Goal: Information Seeking & Learning: Learn about a topic

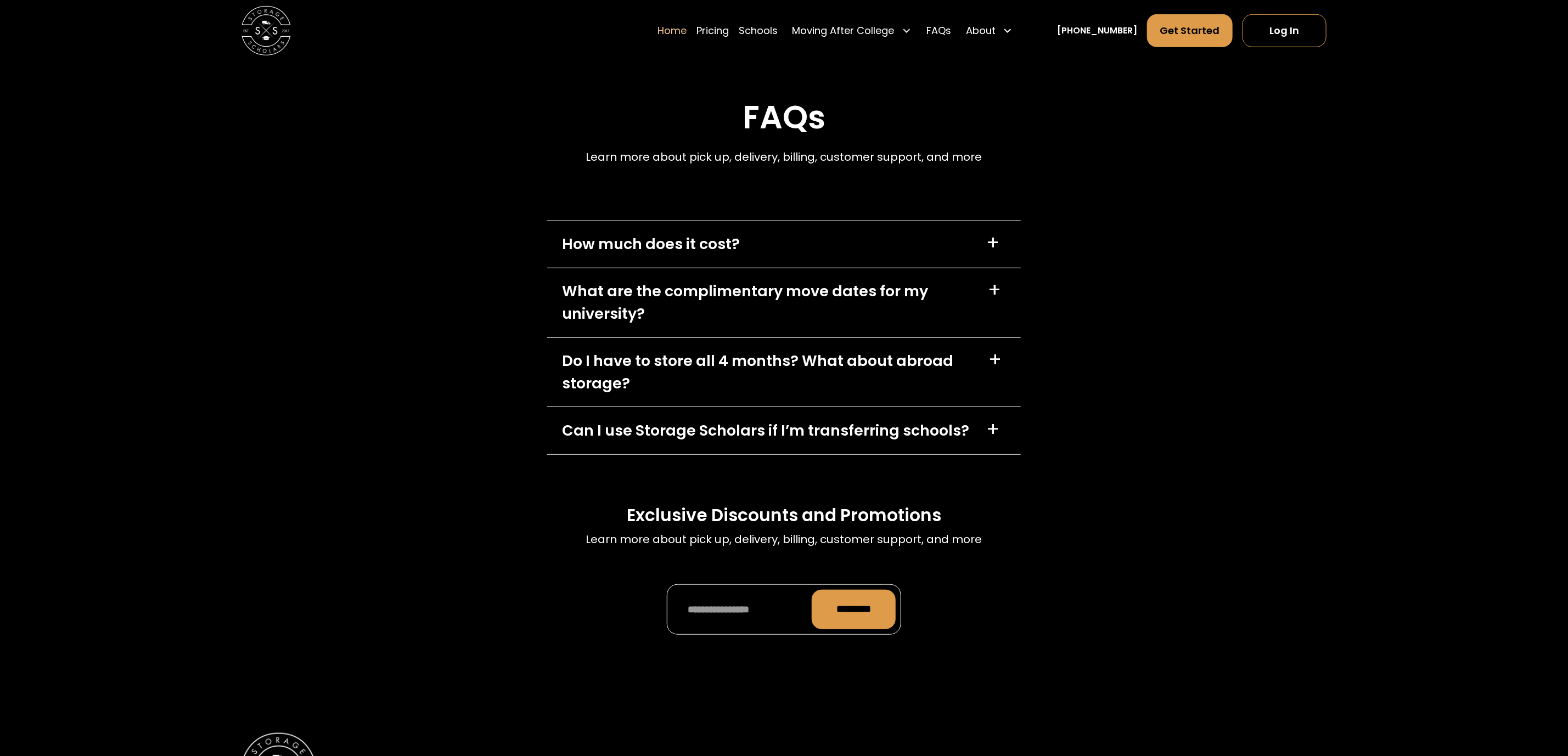
scroll to position [3620, 0]
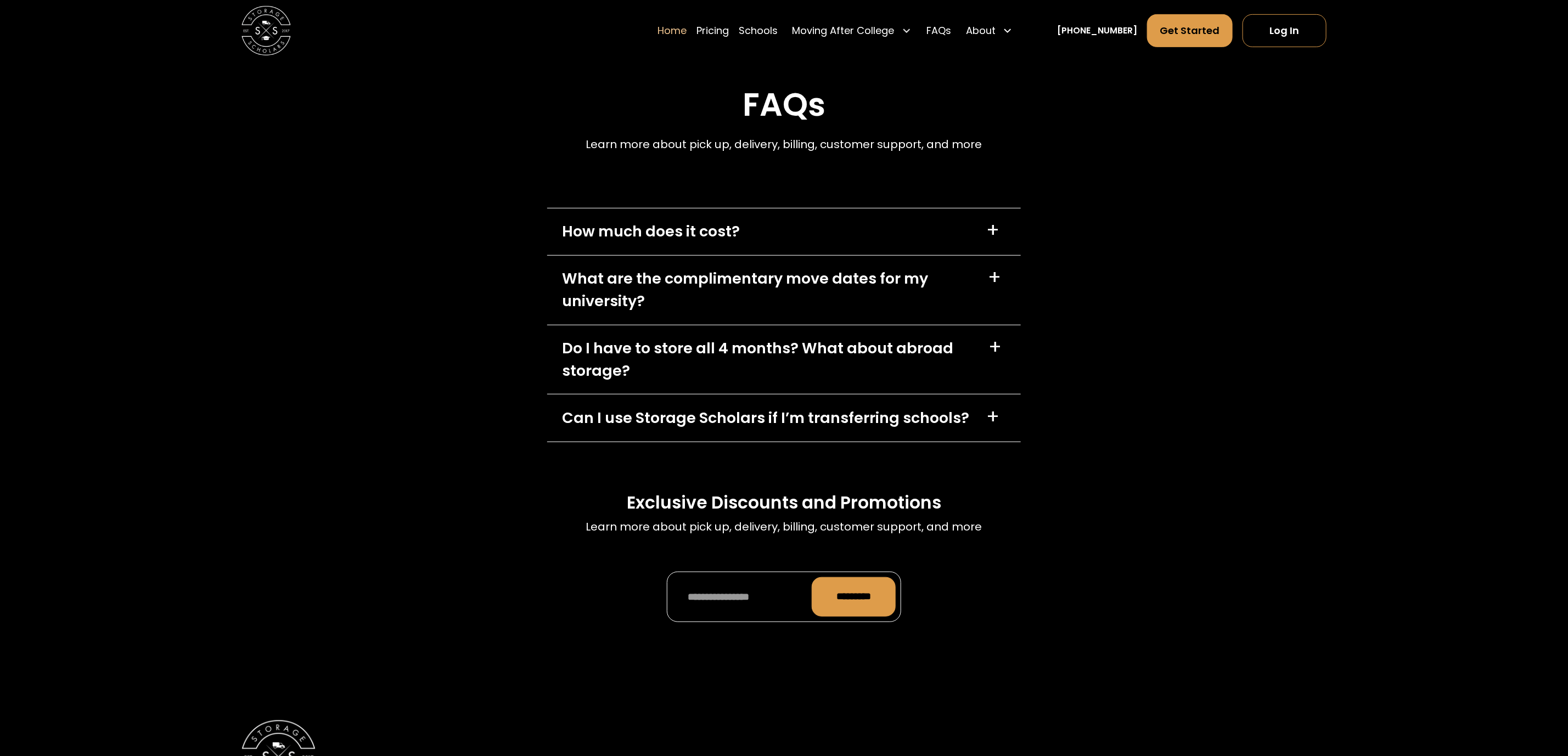
click at [995, 237] on div "+" at bounding box center [993, 231] width 13 height 20
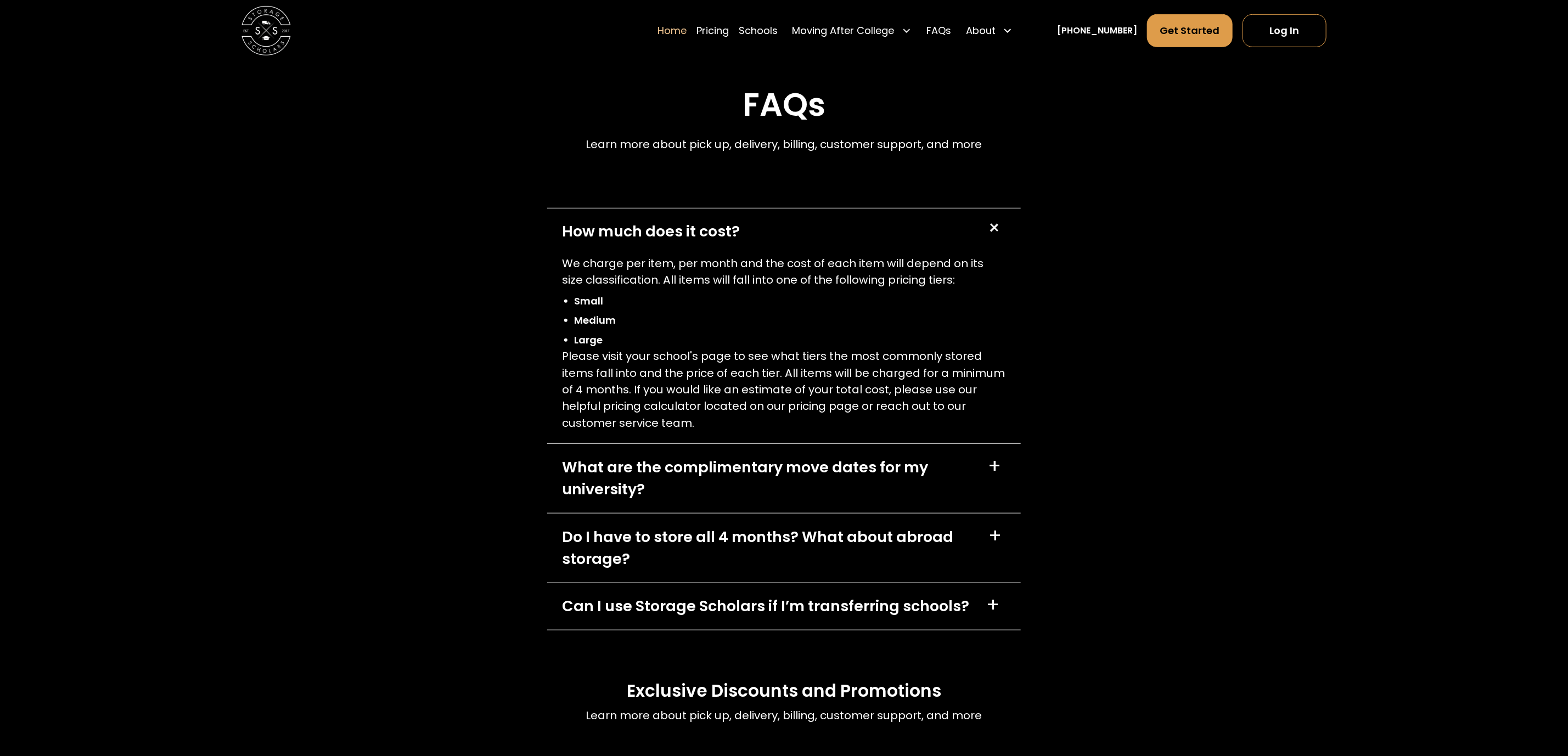
click at [995, 237] on div "+" at bounding box center [994, 228] width 23 height 23
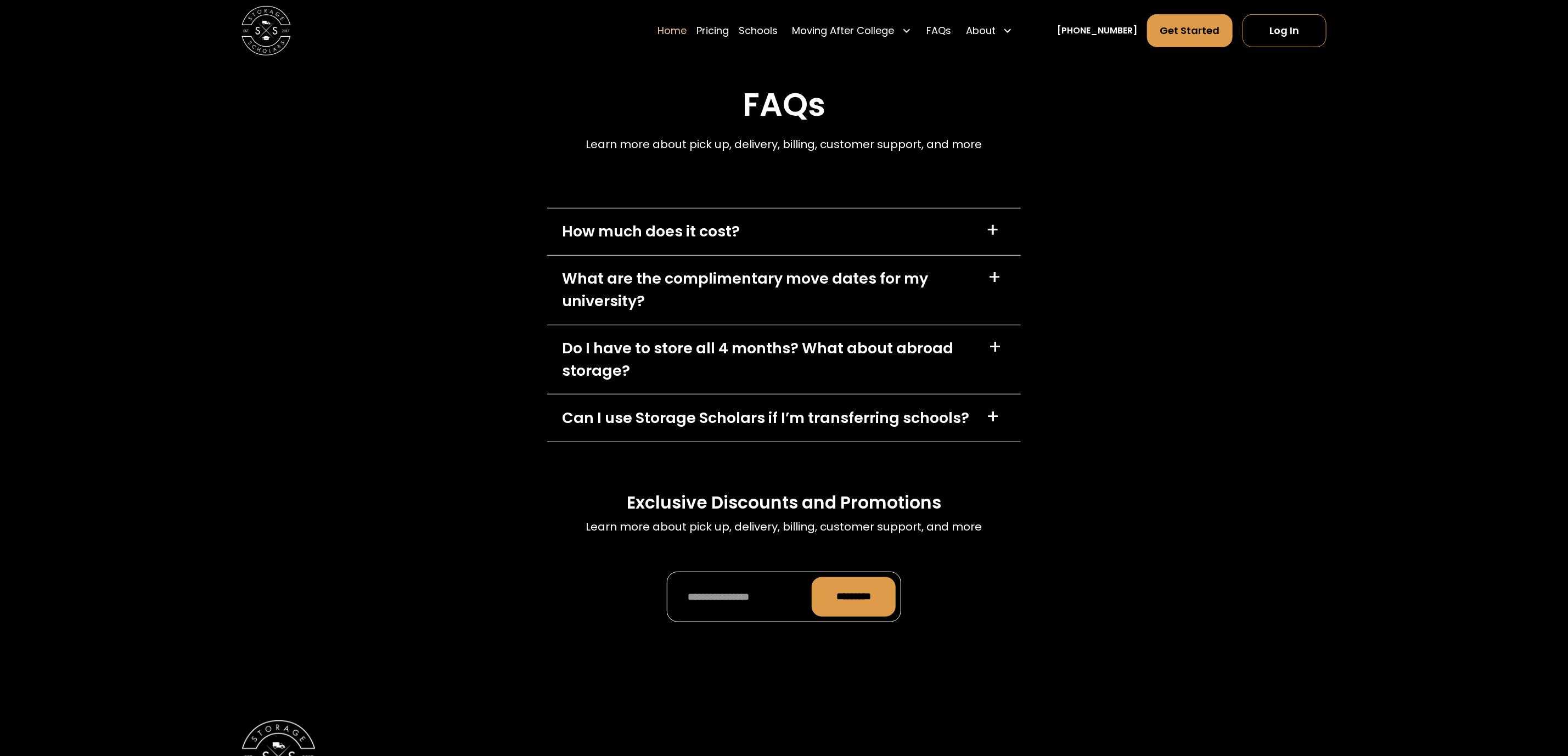
click at [991, 241] on div "+" at bounding box center [993, 231] width 13 height 20
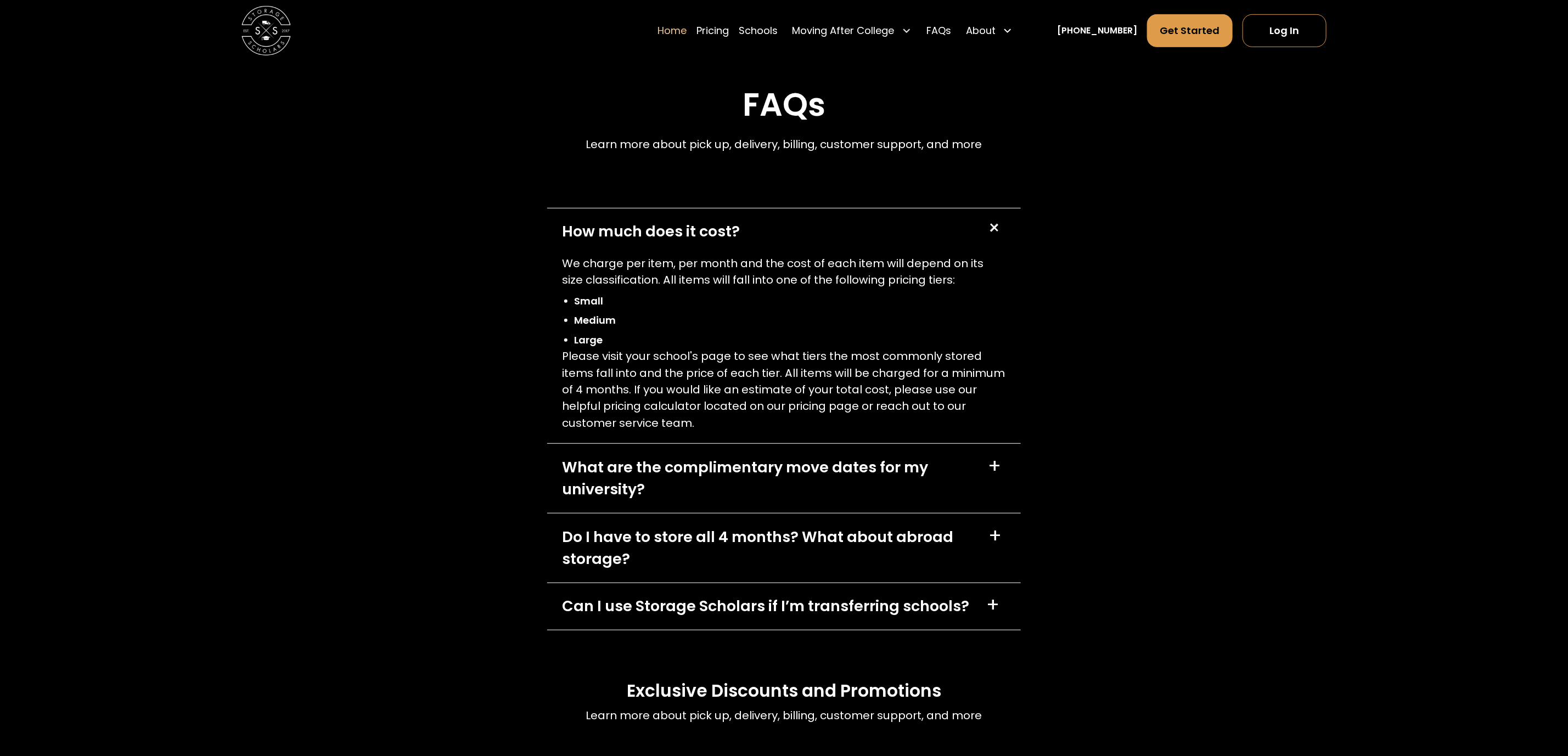
click at [991, 240] on div "+" at bounding box center [994, 228] width 23 height 23
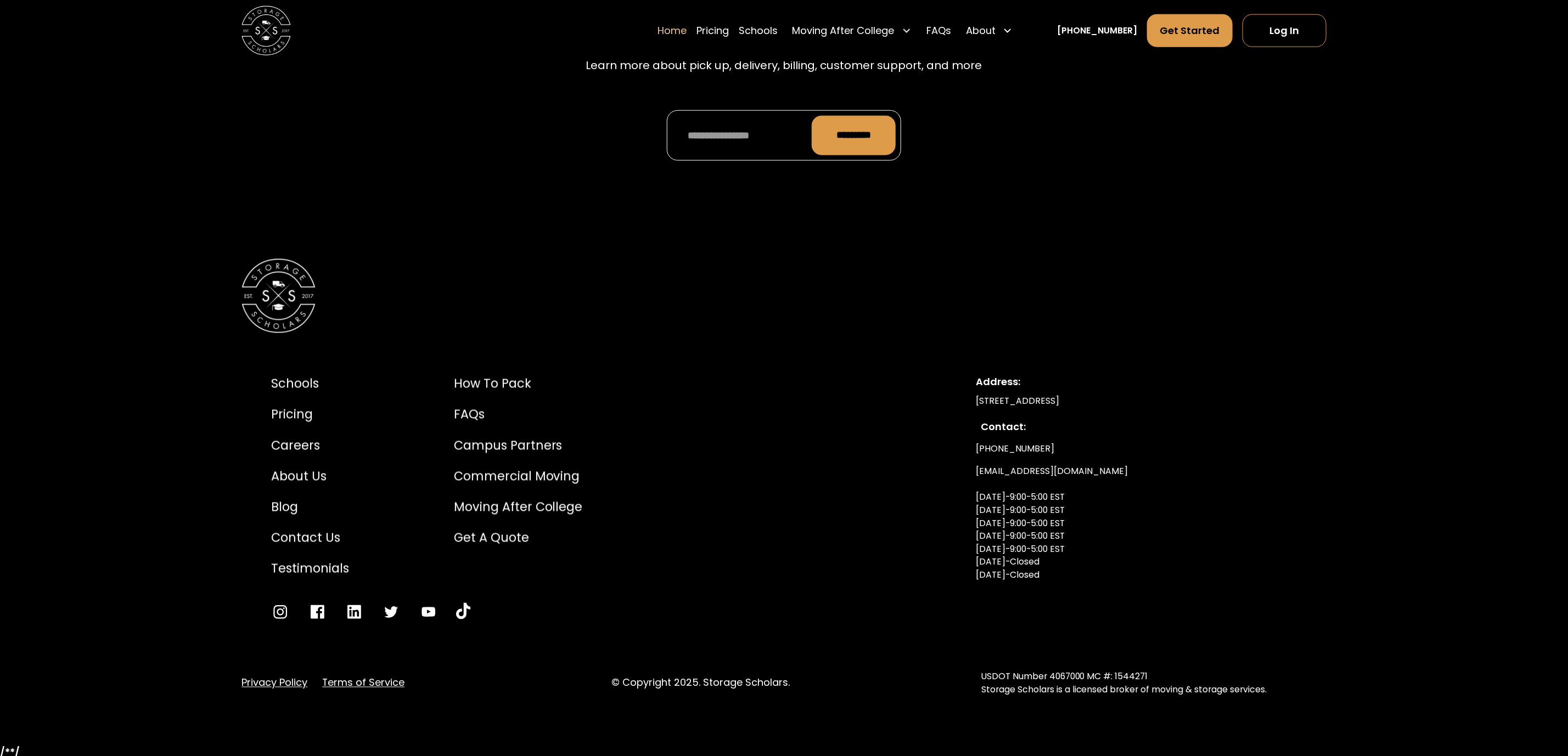
scroll to position [4096, 0]
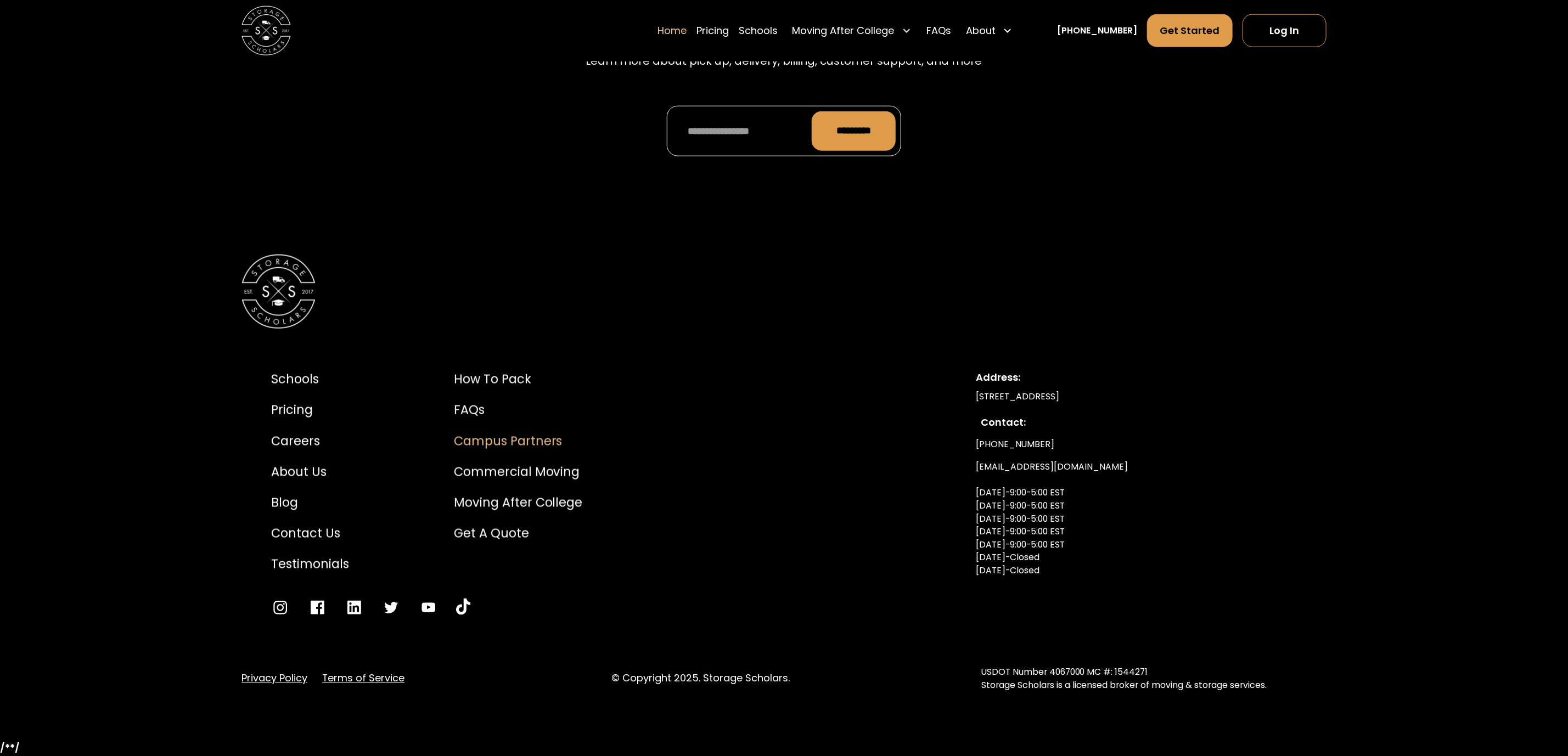
click at [492, 447] on div "Campus Partners" at bounding box center [519, 442] width 129 height 19
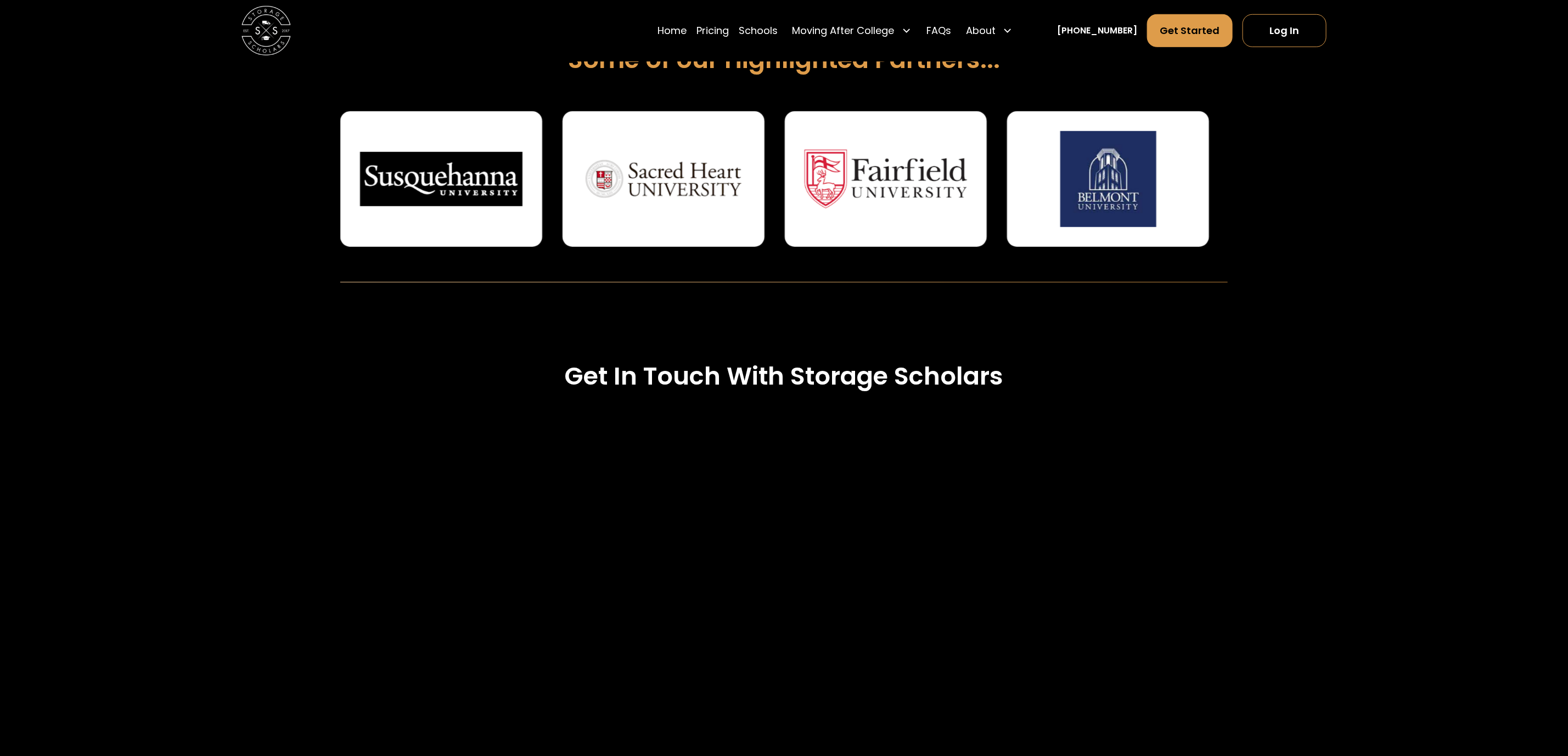
scroll to position [740, 0]
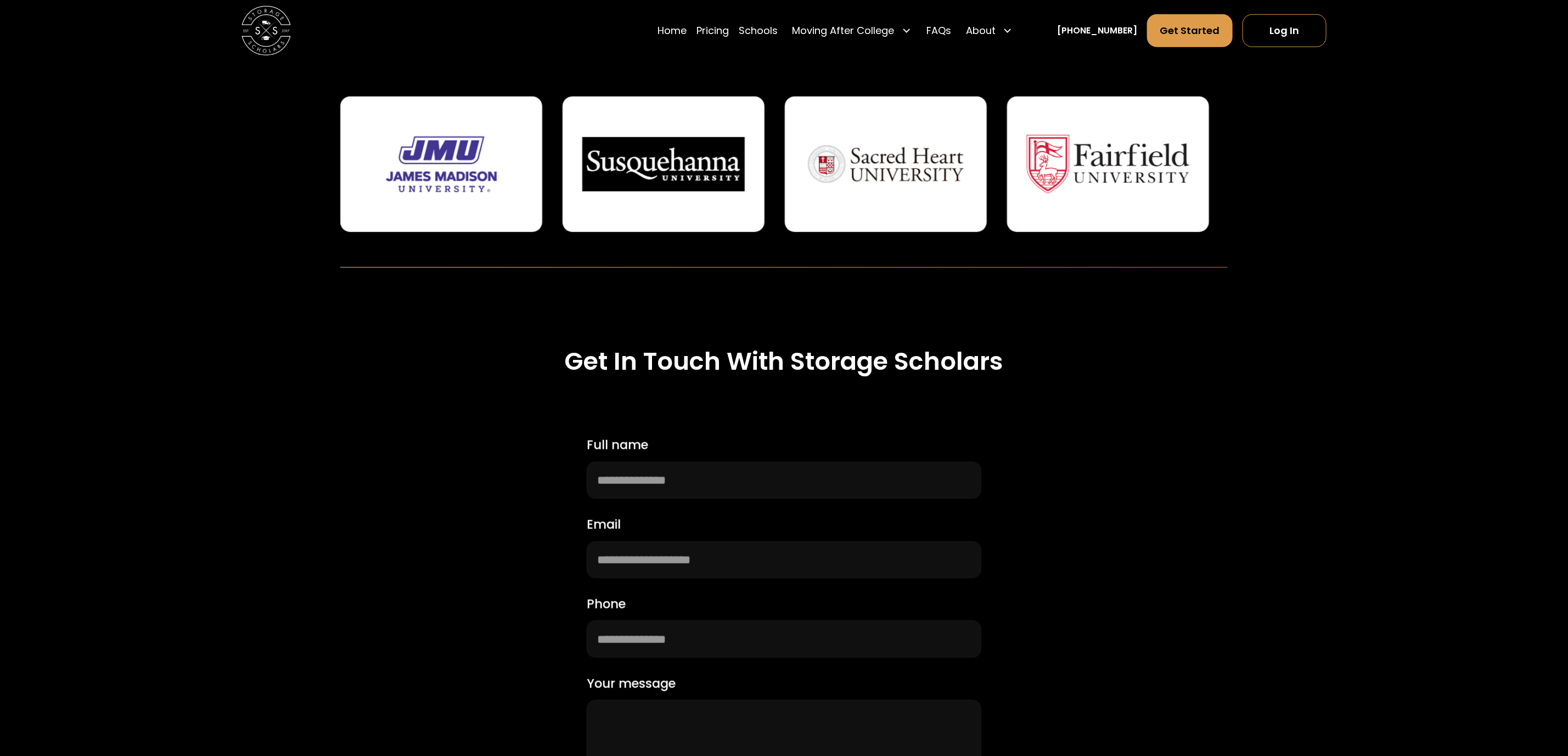
drag, startPoint x: 706, startPoint y: 178, endPoint x: 1145, endPoint y: 132, distance: 441.4
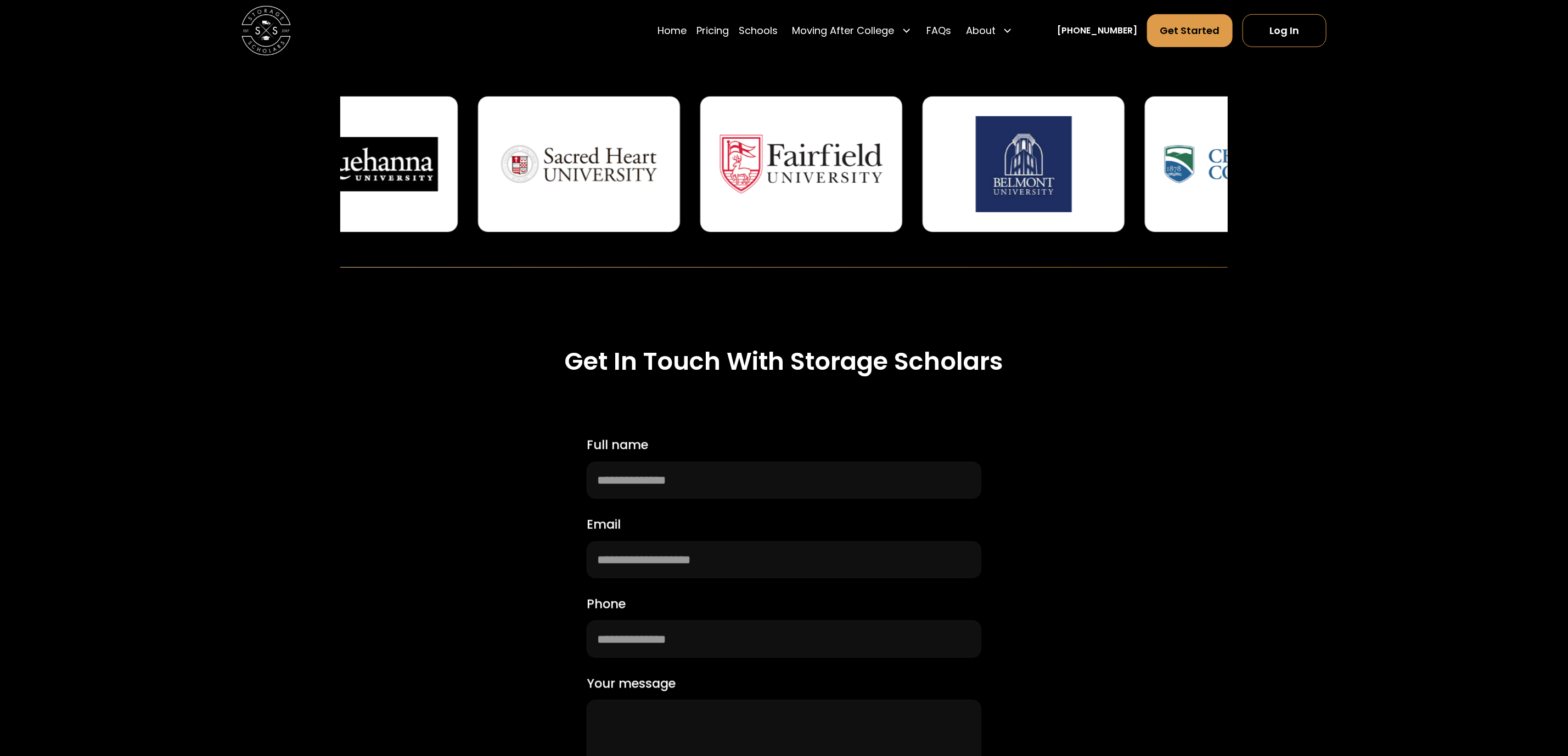
drag, startPoint x: 1070, startPoint y: 150, endPoint x: 766, endPoint y: 204, distance: 308.8
click at [774, 195] on img at bounding box center [802, 164] width 163 height 96
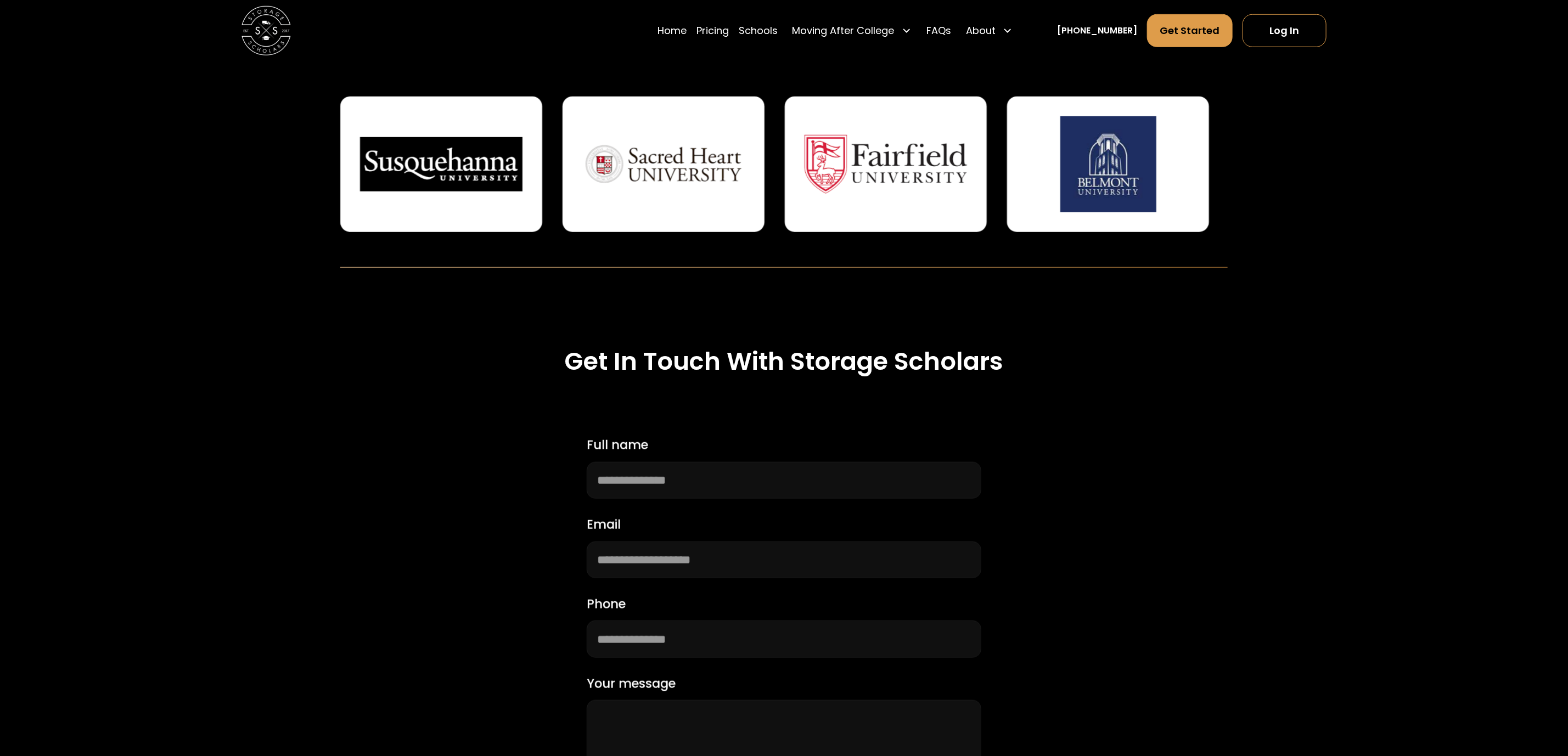
drag, startPoint x: 745, startPoint y: 204, endPoint x: 684, endPoint y: 204, distance: 61.0
click at [804, 204] on img at bounding box center [886, 164] width 163 height 96
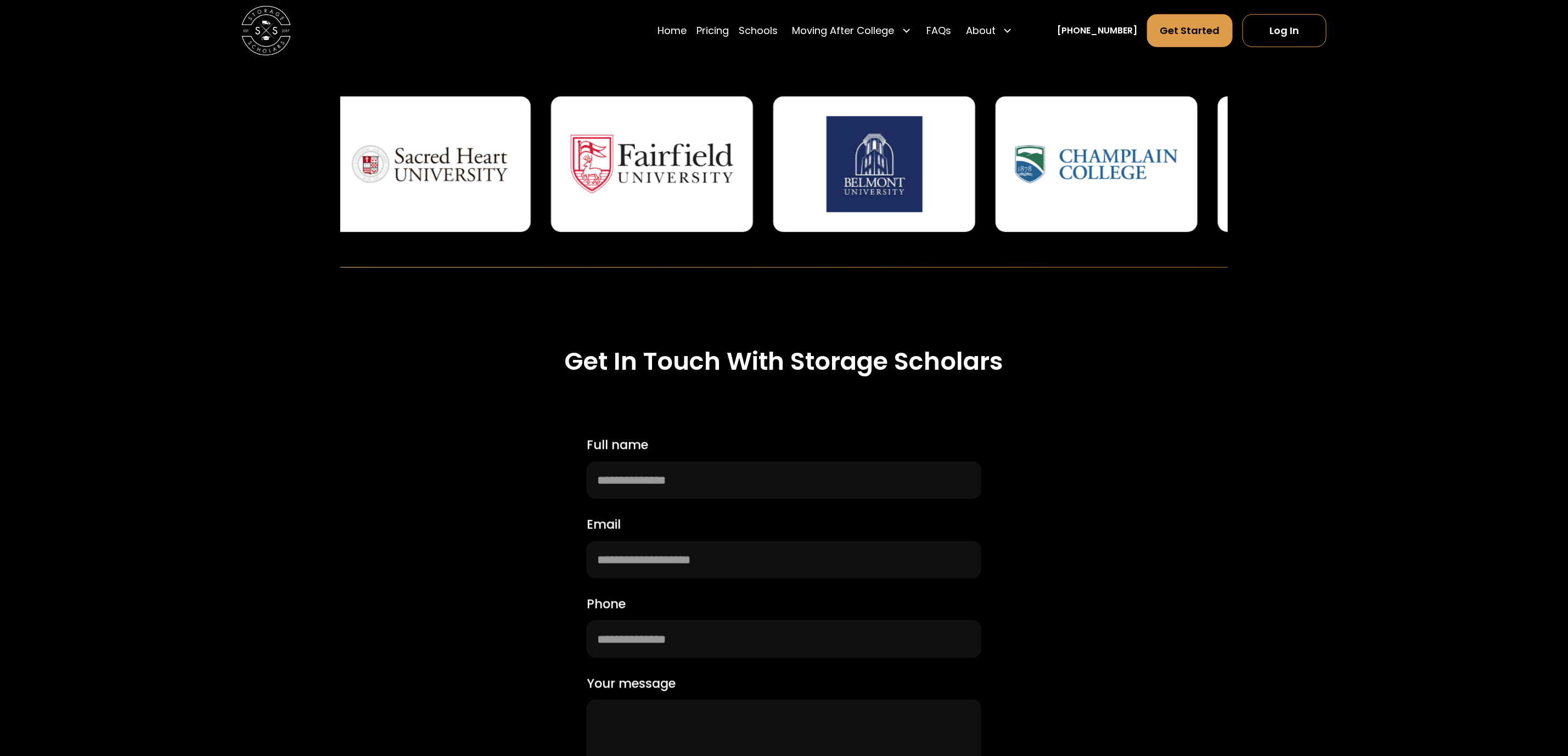
drag, startPoint x: 1015, startPoint y: 173, endPoint x: 708, endPoint y: 173, distance: 307.0
click at [1016, 173] on img at bounding box center [1097, 164] width 163 height 96
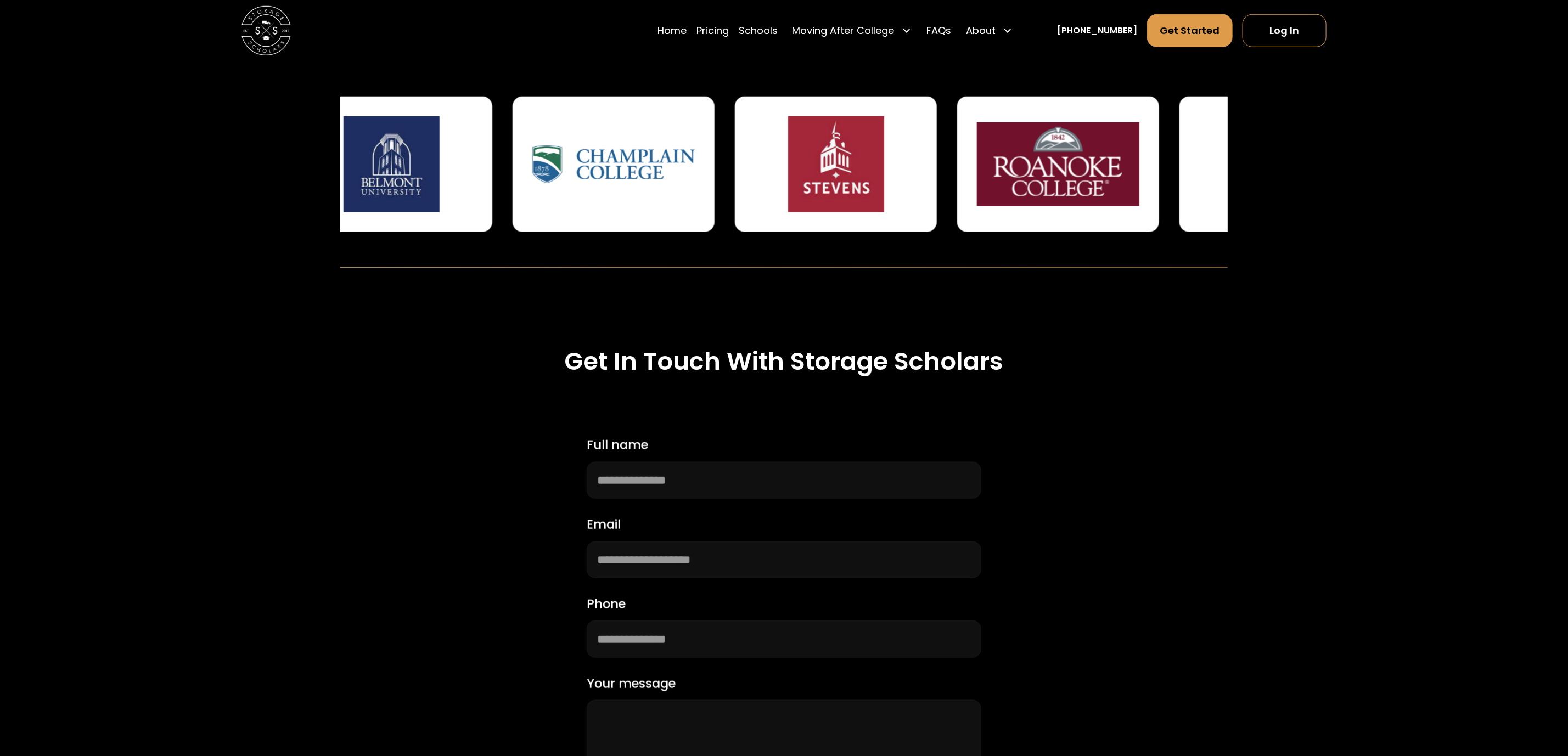
drag, startPoint x: 883, startPoint y: 183, endPoint x: 708, endPoint y: 183, distance: 175.0
click at [761, 183] on img at bounding box center [837, 164] width 163 height 96
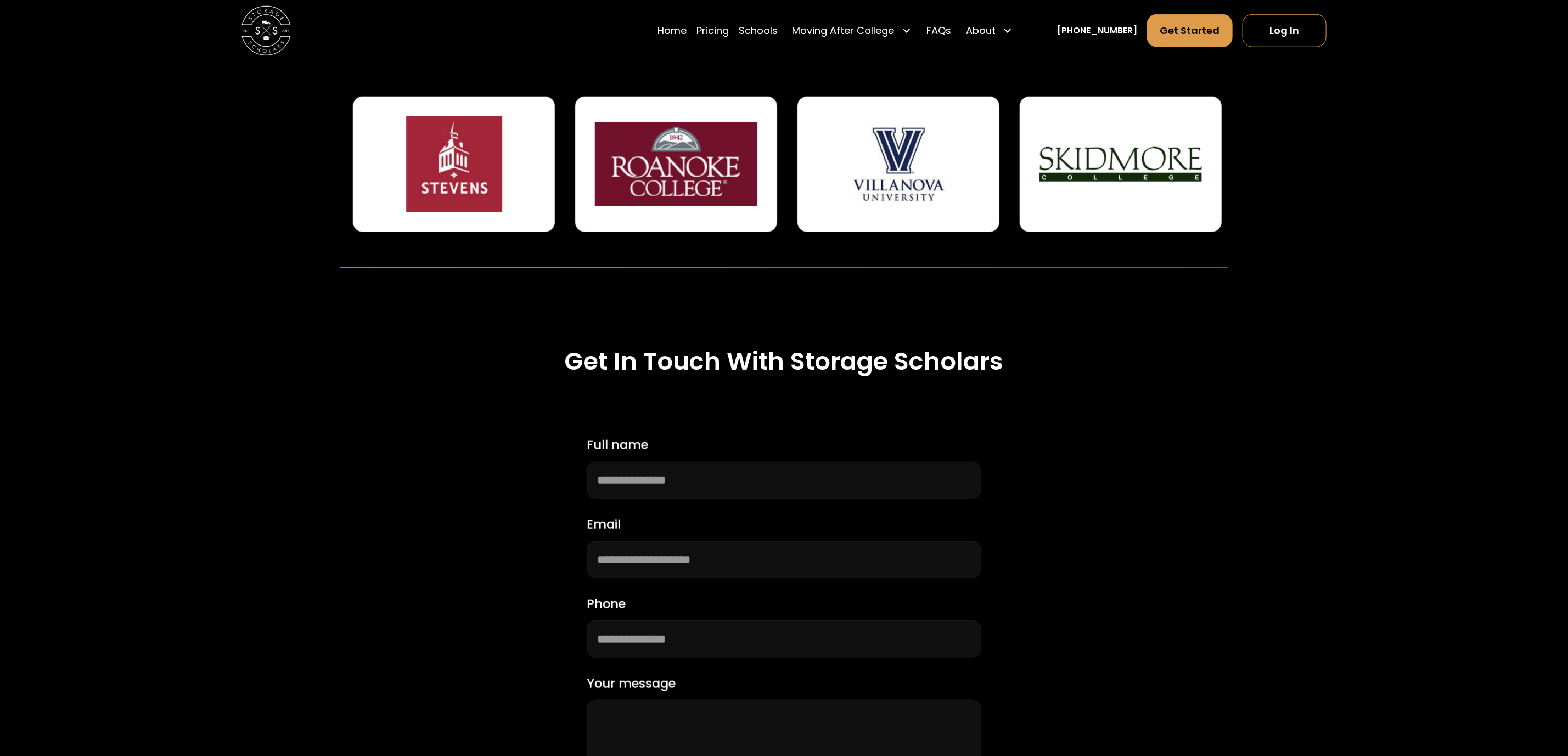
drag, startPoint x: 1109, startPoint y: 166, endPoint x: 677, endPoint y: 168, distance: 432.0
click at [677, 168] on img at bounding box center [677, 164] width 163 height 96
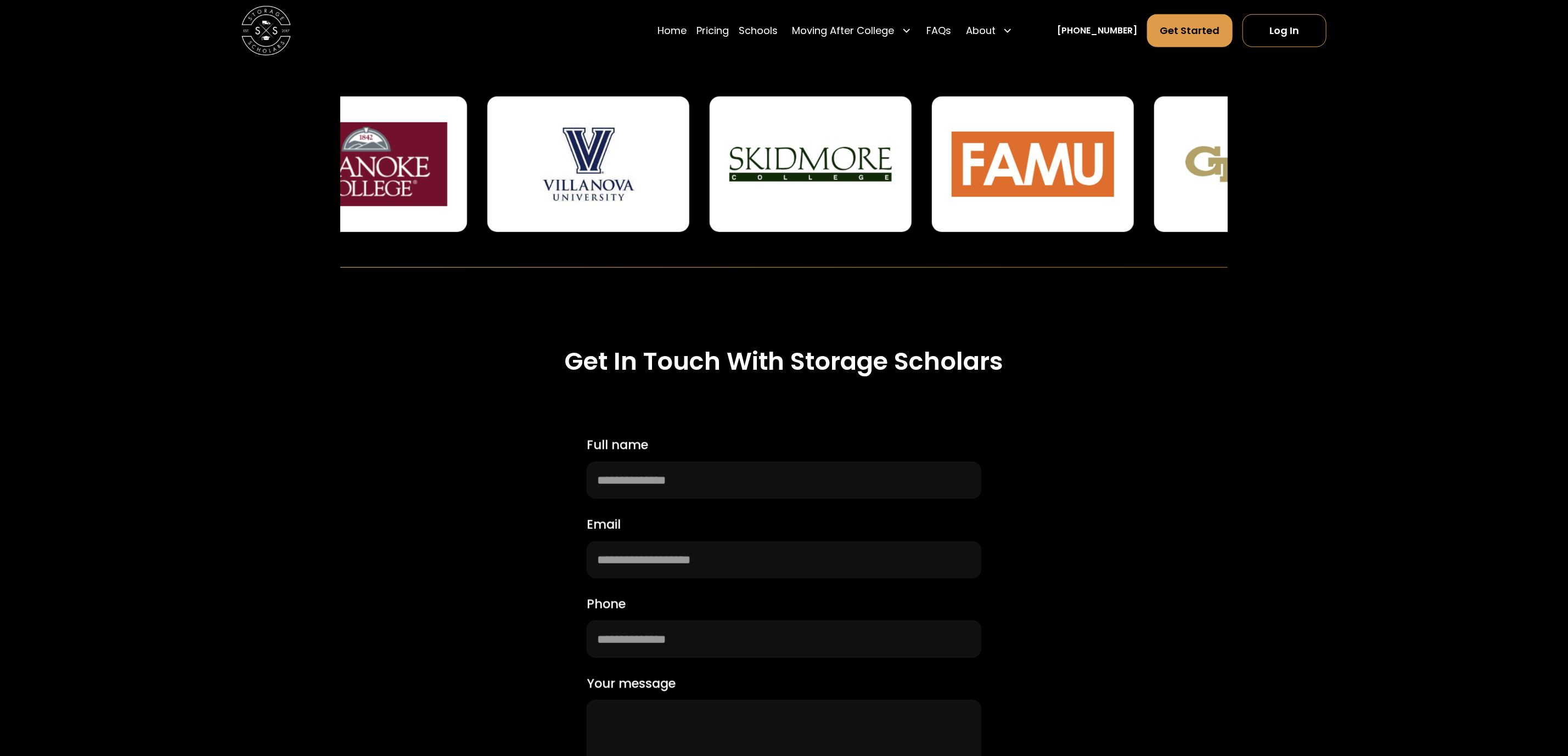
drag, startPoint x: 1069, startPoint y: 155, endPoint x: 535, endPoint y: 155, distance: 534.0
click at [539, 155] on img at bounding box center [589, 164] width 163 height 96
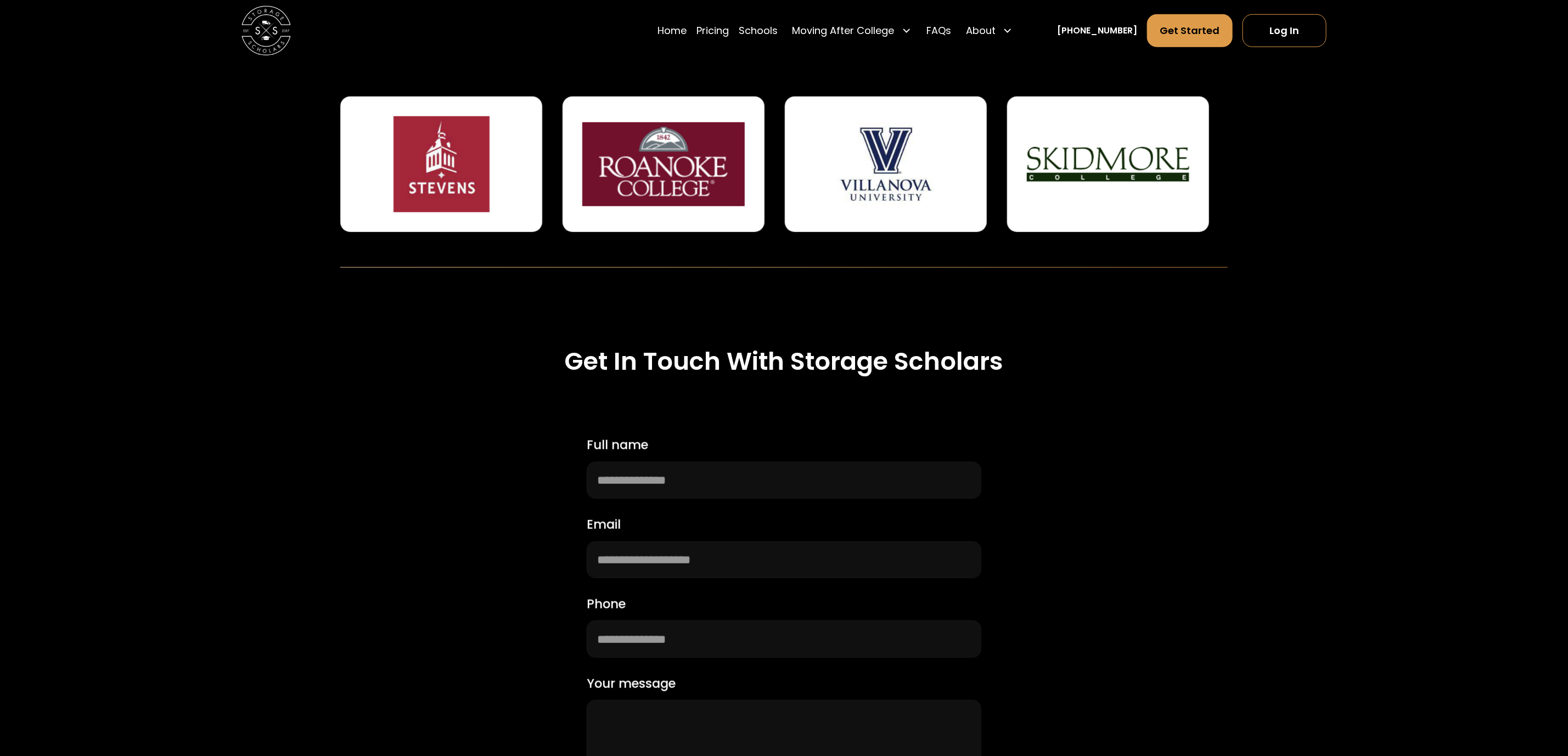
drag, startPoint x: 1154, startPoint y: 158, endPoint x: 471, endPoint y: 172, distance: 683.1
click at [1027, 172] on img at bounding box center [1109, 164] width 163 height 96
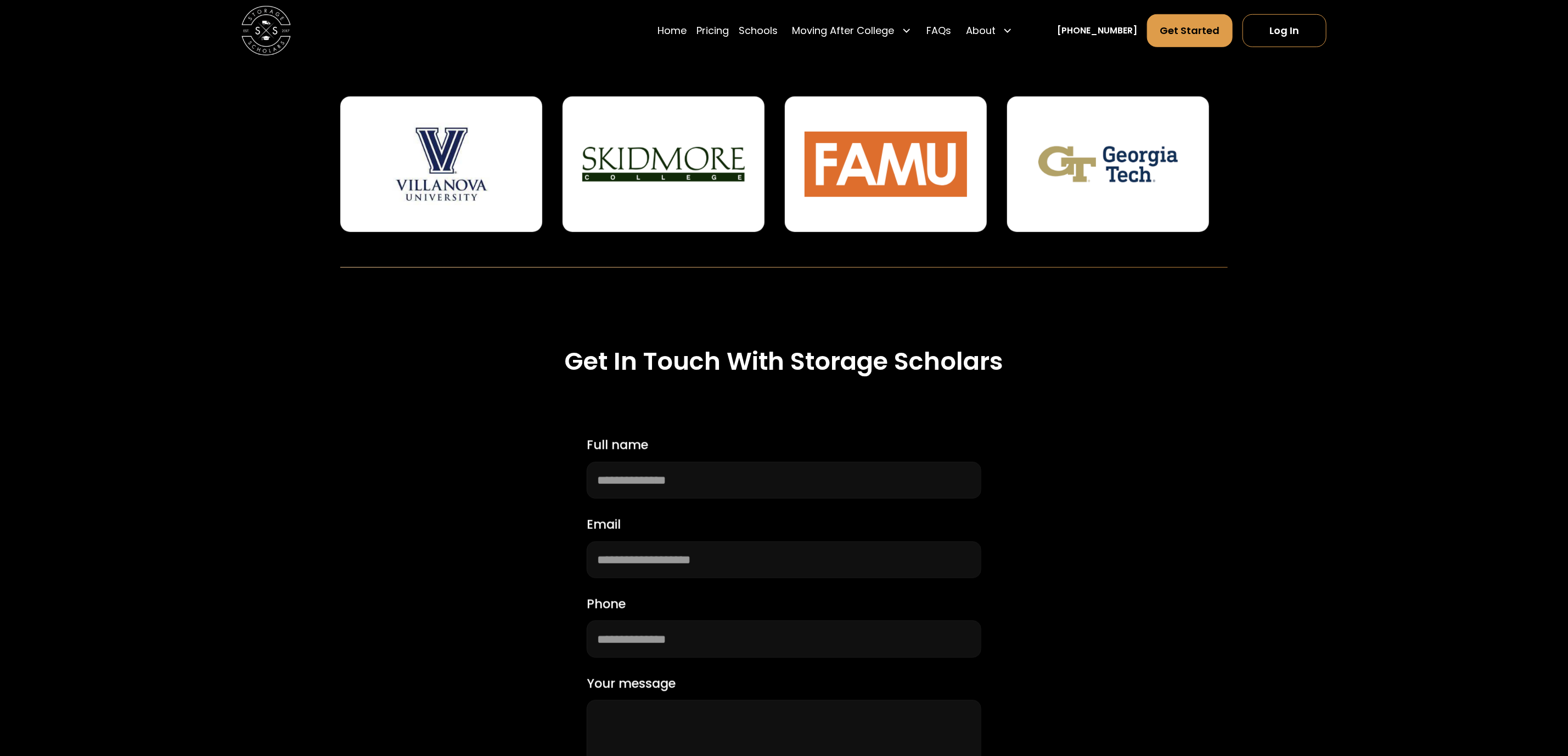
click at [1095, 152] on img at bounding box center [1109, 164] width 163 height 96
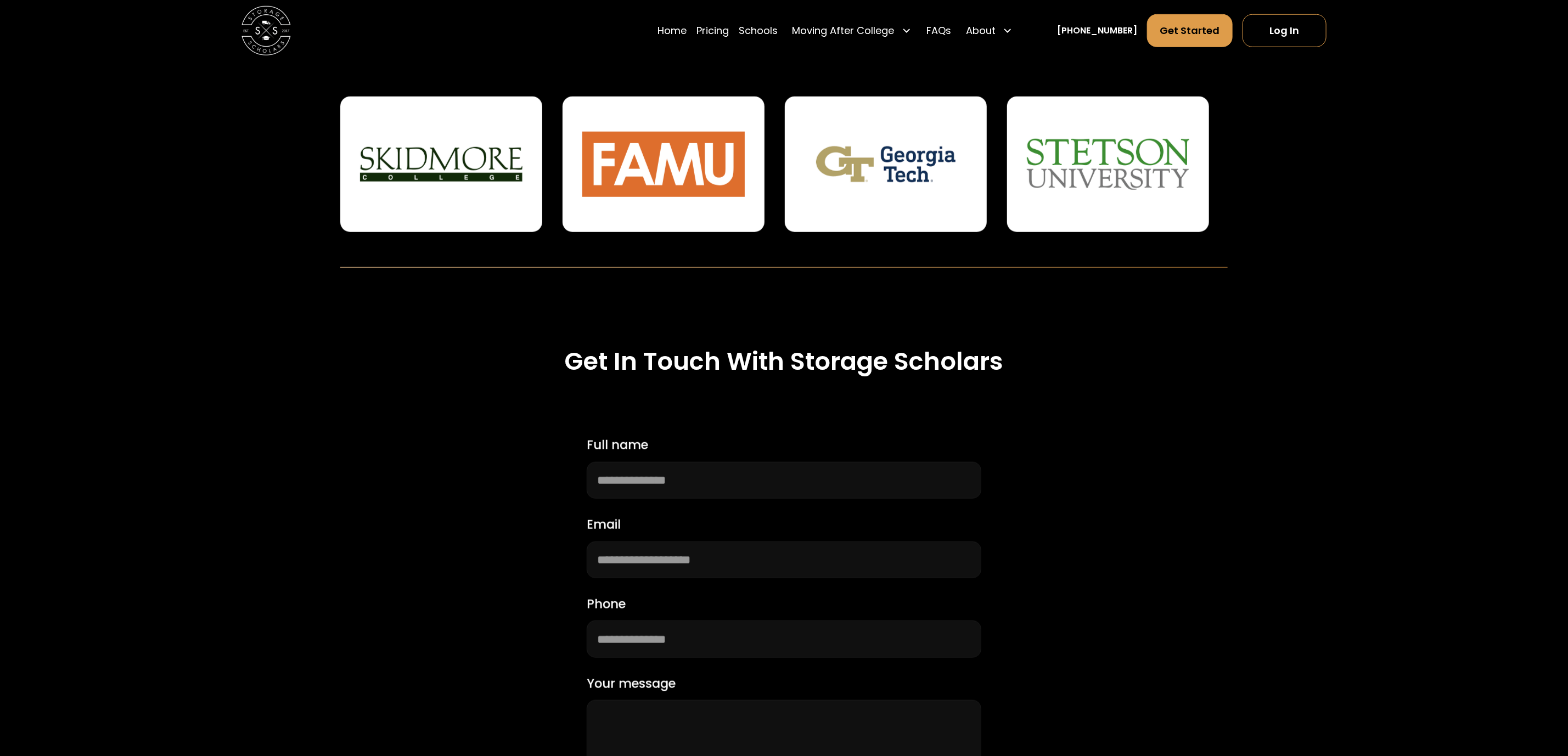
click at [1152, 150] on img at bounding box center [1109, 164] width 163 height 96
click at [1102, 155] on img at bounding box center [1109, 164] width 163 height 96
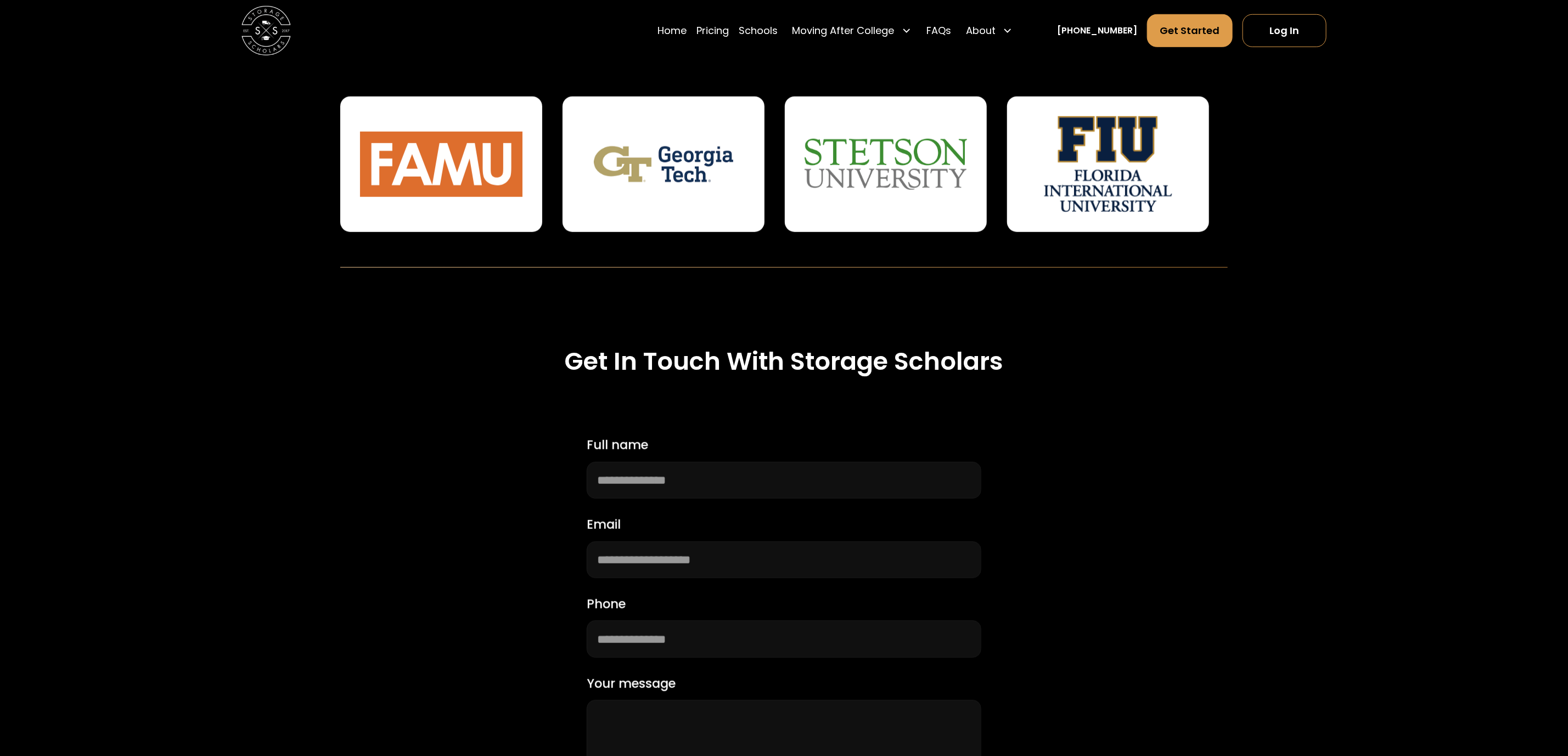
click at [1165, 158] on img at bounding box center [1109, 164] width 163 height 96
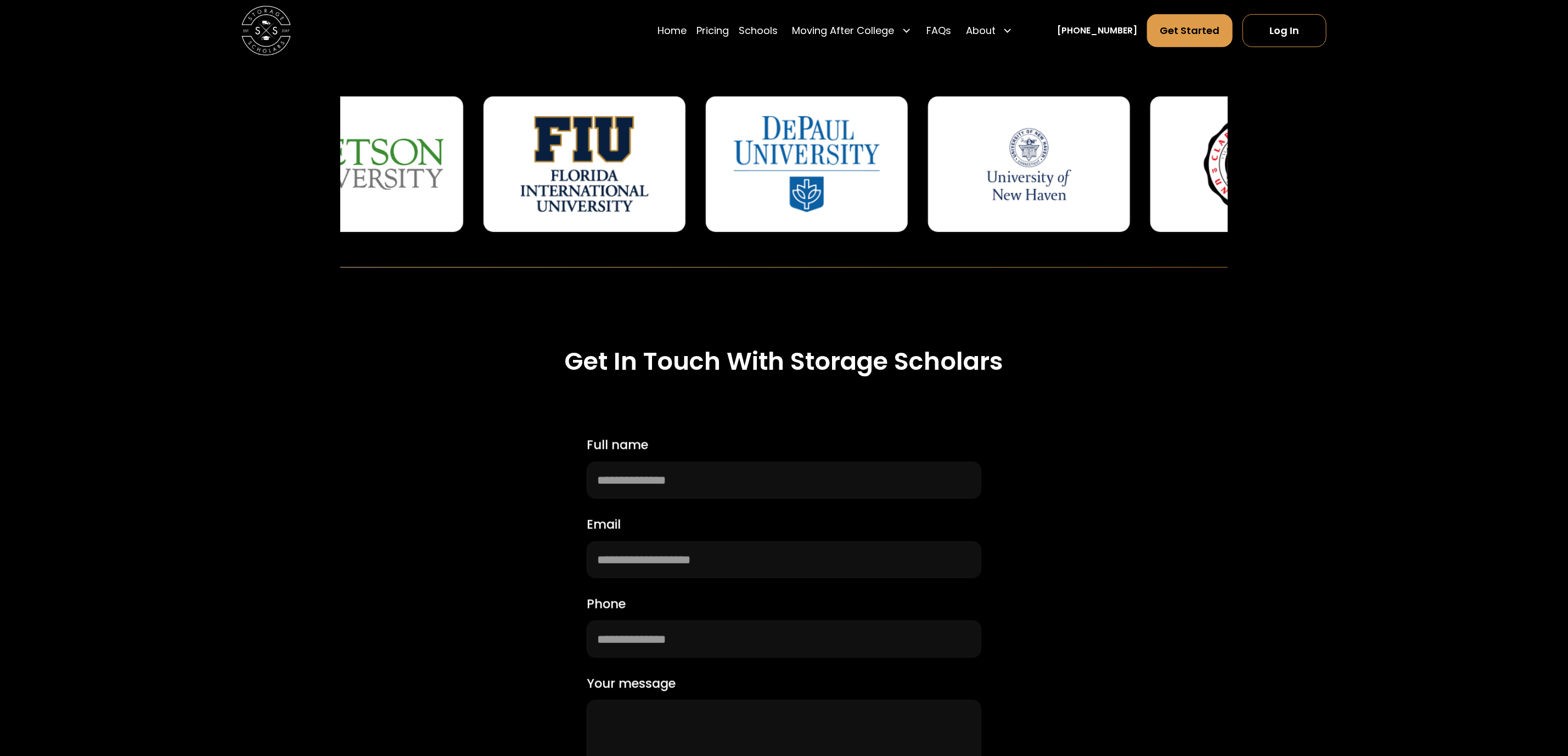
drag, startPoint x: 1166, startPoint y: 160, endPoint x: 636, endPoint y: 228, distance: 534.3
click at [636, 228] on div at bounding box center [585, 164] width 202 height 135
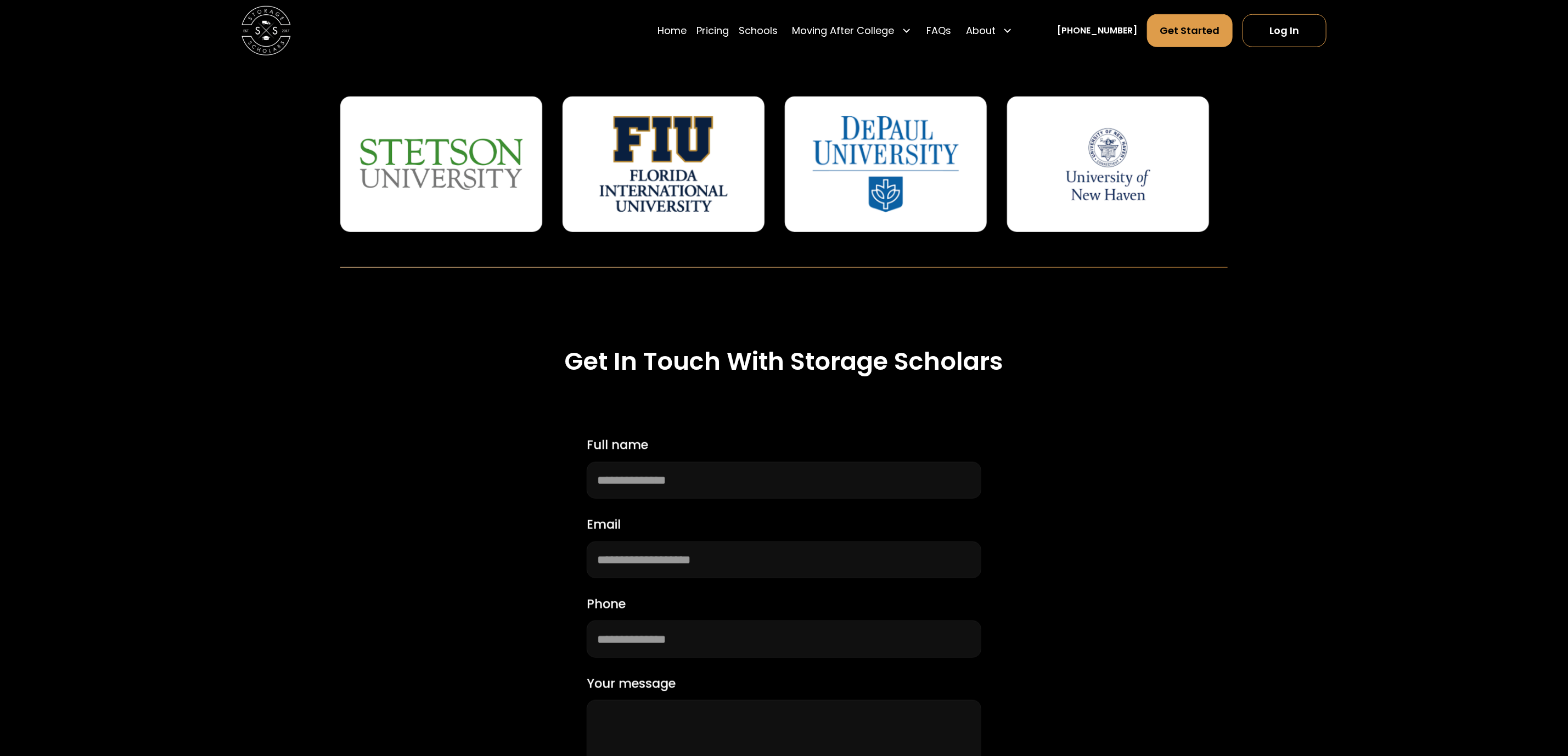
drag, startPoint x: 1141, startPoint y: 144, endPoint x: 313, endPoint y: 173, distance: 828.5
click at [168, 147] on div "Creating Convenience On Campus For Families + Administration STUDENT STORAGE ST…" at bounding box center [784, 24] width 1568 height 486
click at [1087, 155] on img at bounding box center [1109, 164] width 163 height 96
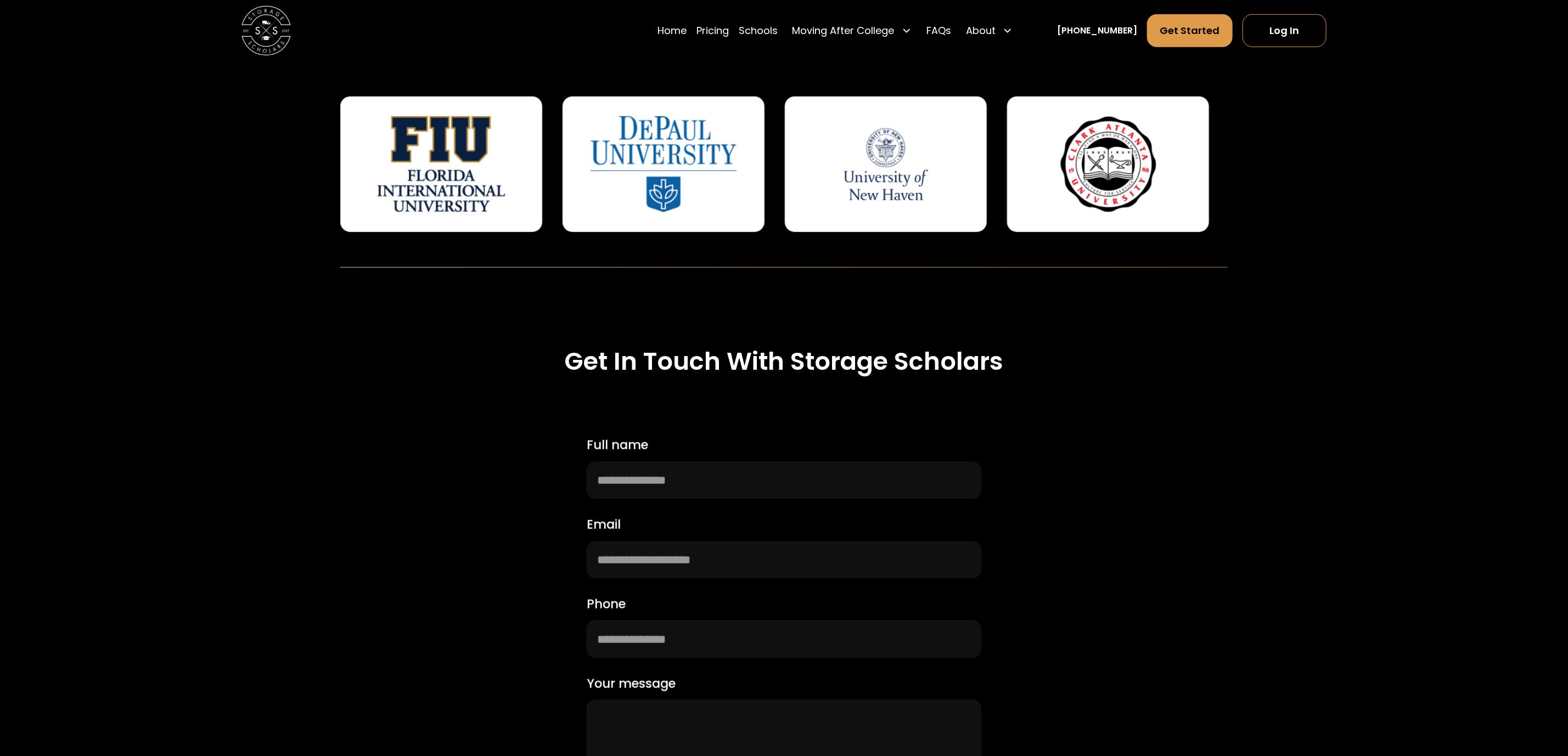
click at [1087, 155] on img at bounding box center [1109, 164] width 163 height 96
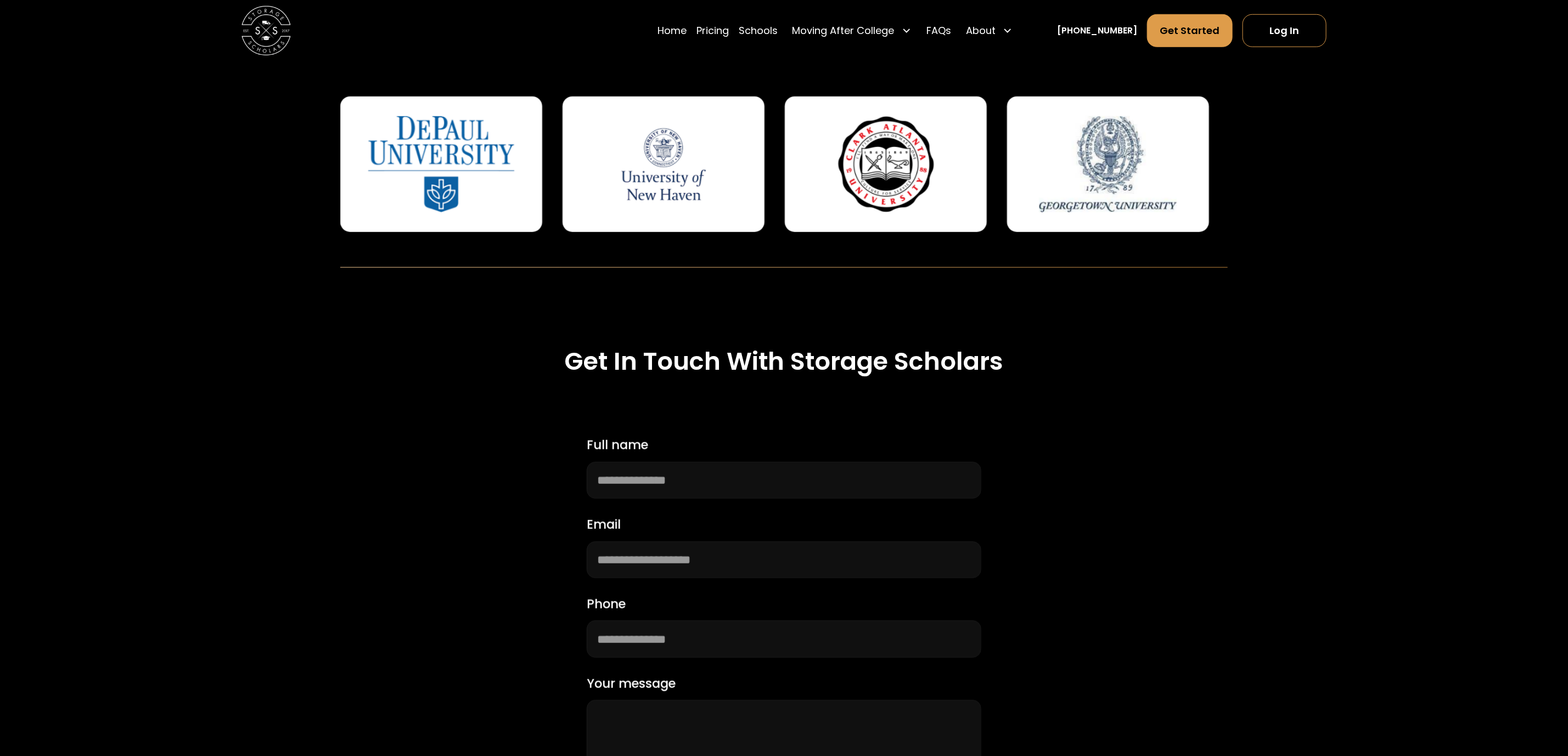
click at [1159, 175] on img at bounding box center [1109, 164] width 163 height 96
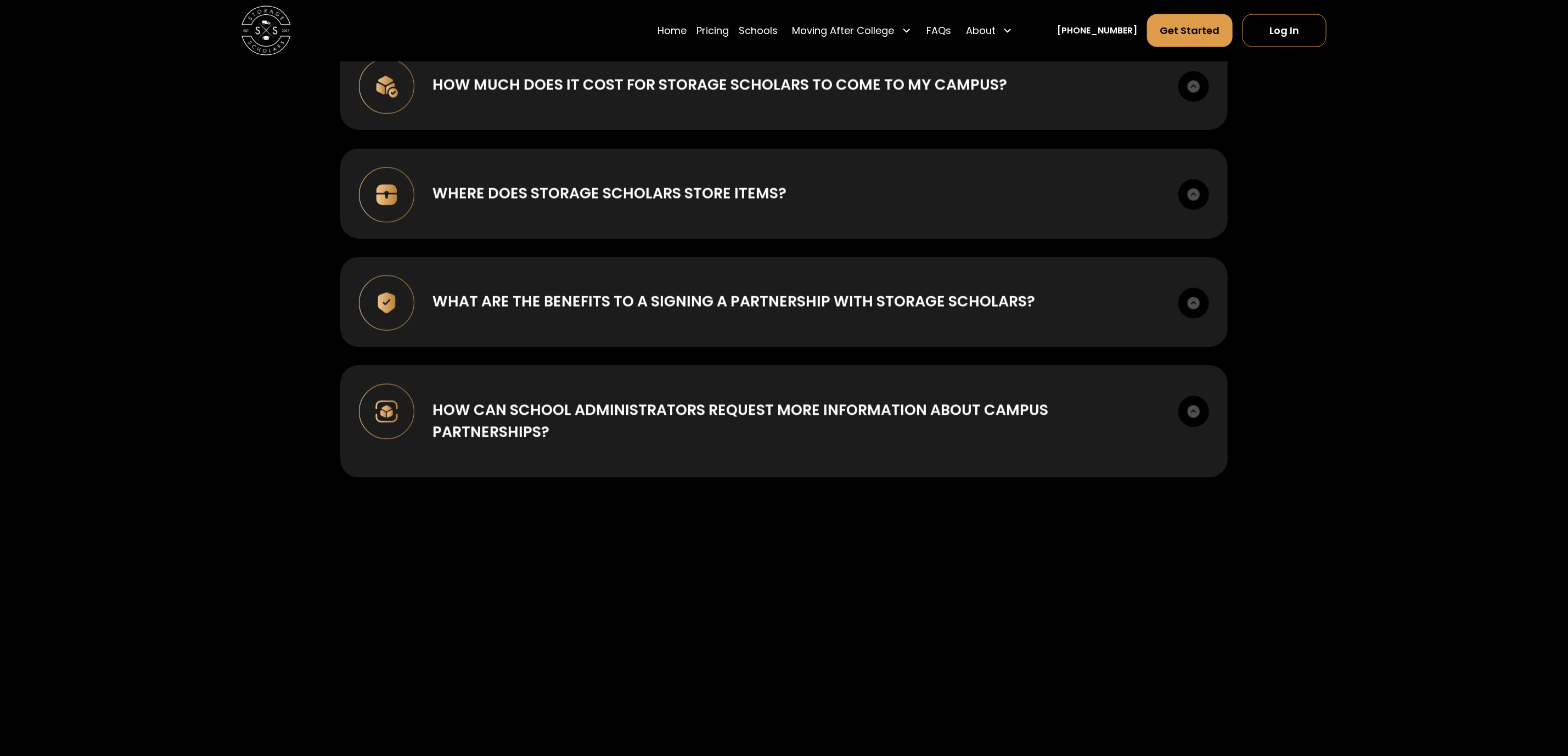
scroll to position [4434, 0]
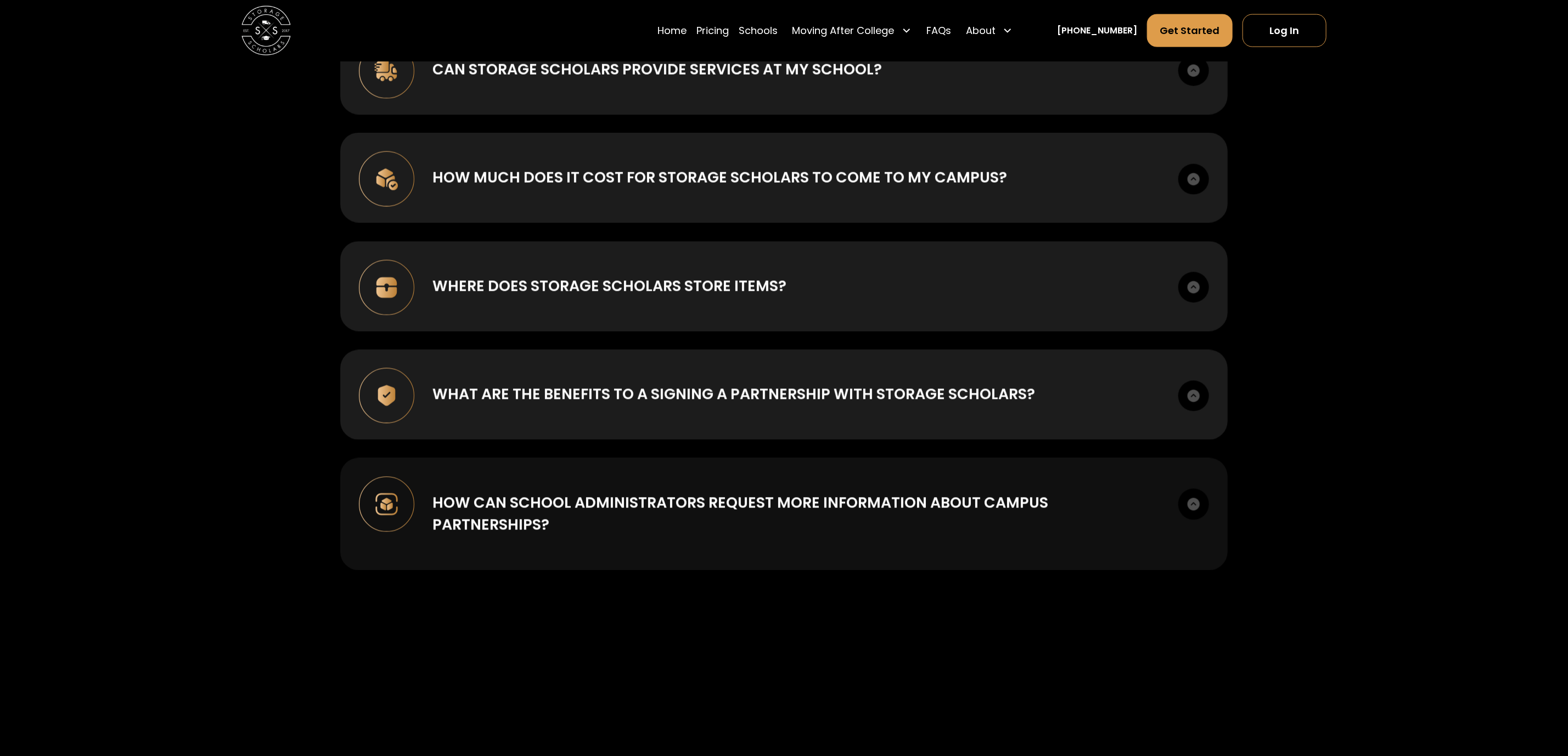
click at [990, 492] on div "How can school administrators request more information about campus partnership…" at bounding box center [796, 514] width 727 height 44
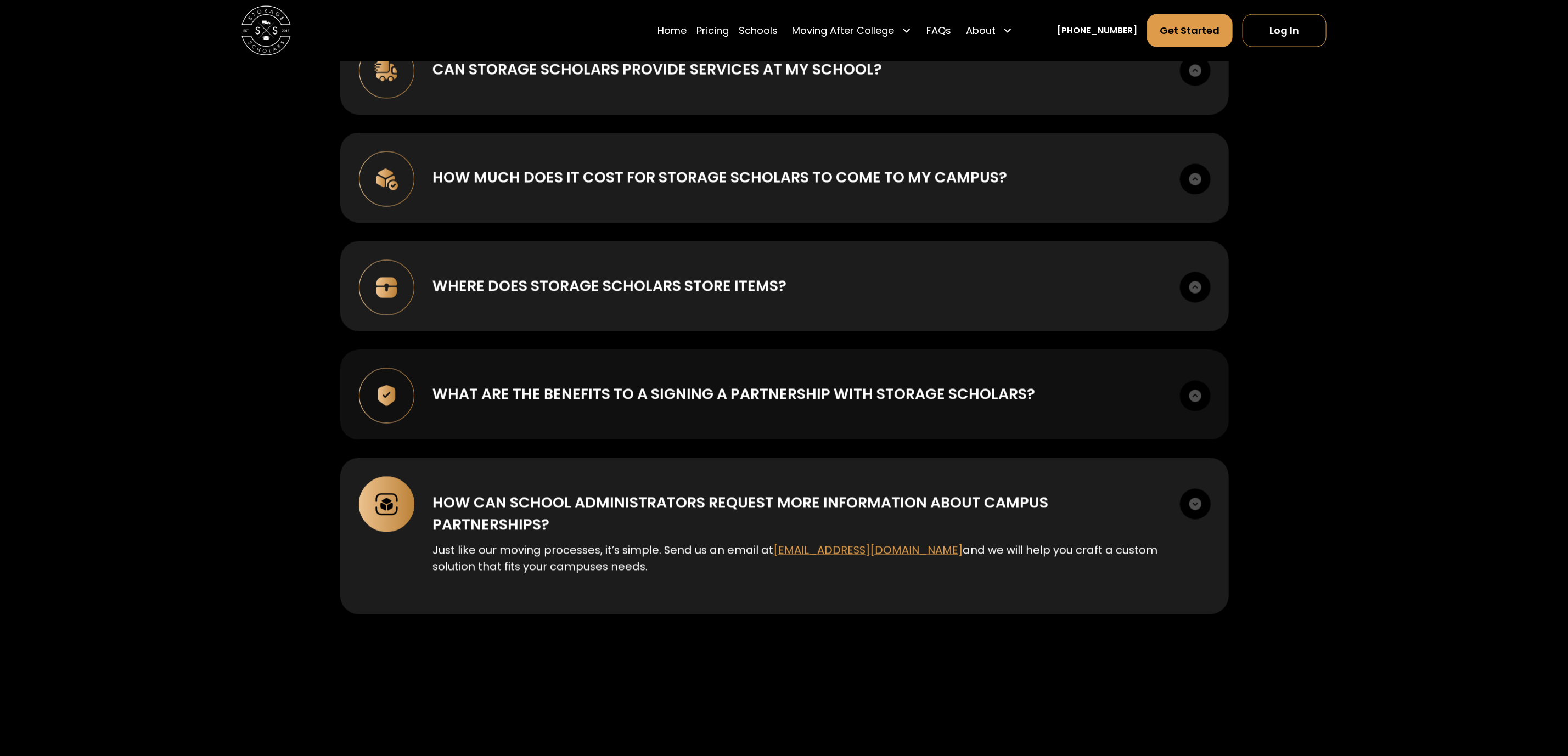
click at [872, 389] on div "What are the benefits to a signing a partnership with Storage Scholars? First i…" at bounding box center [784, 395] width 889 height 90
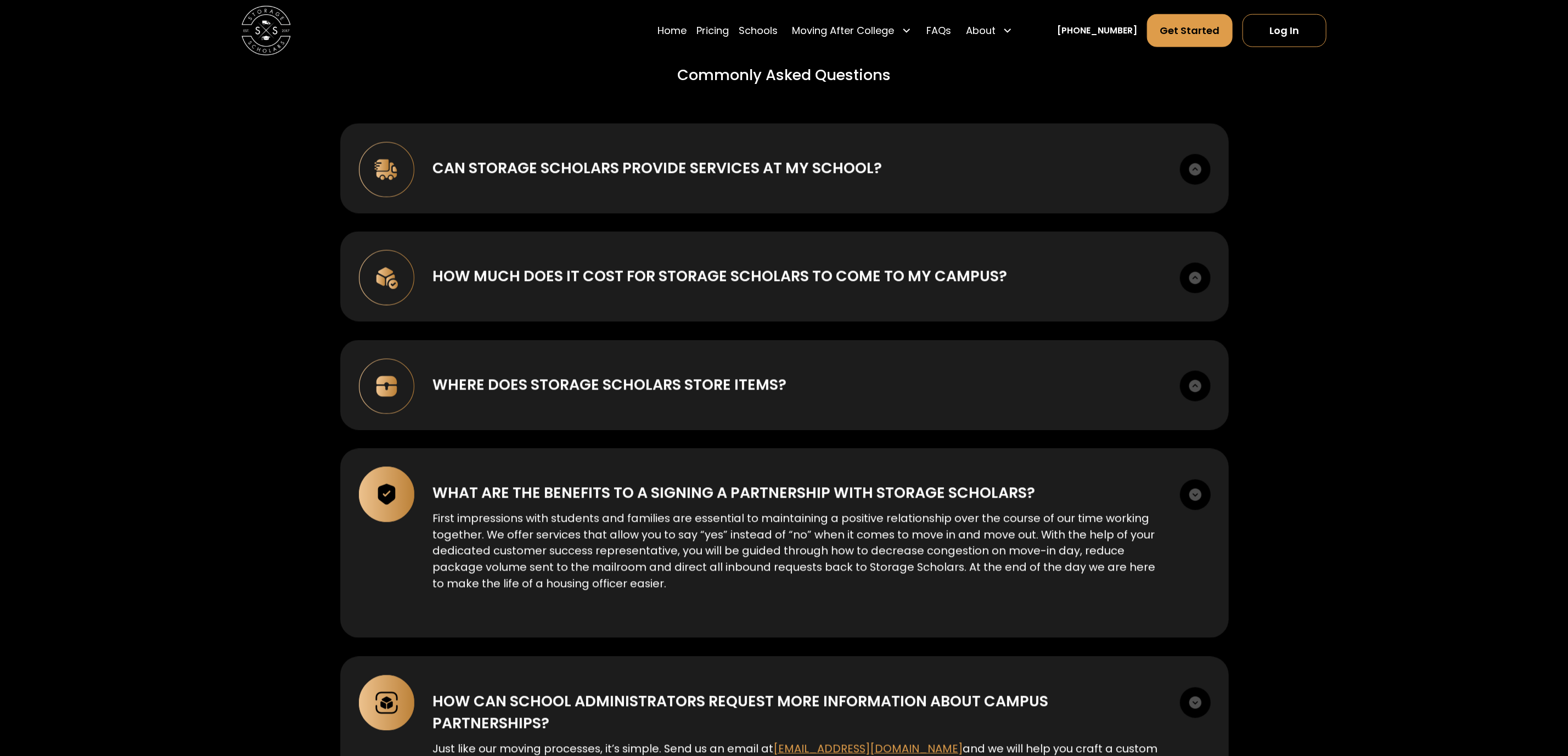
scroll to position [4269, 0]
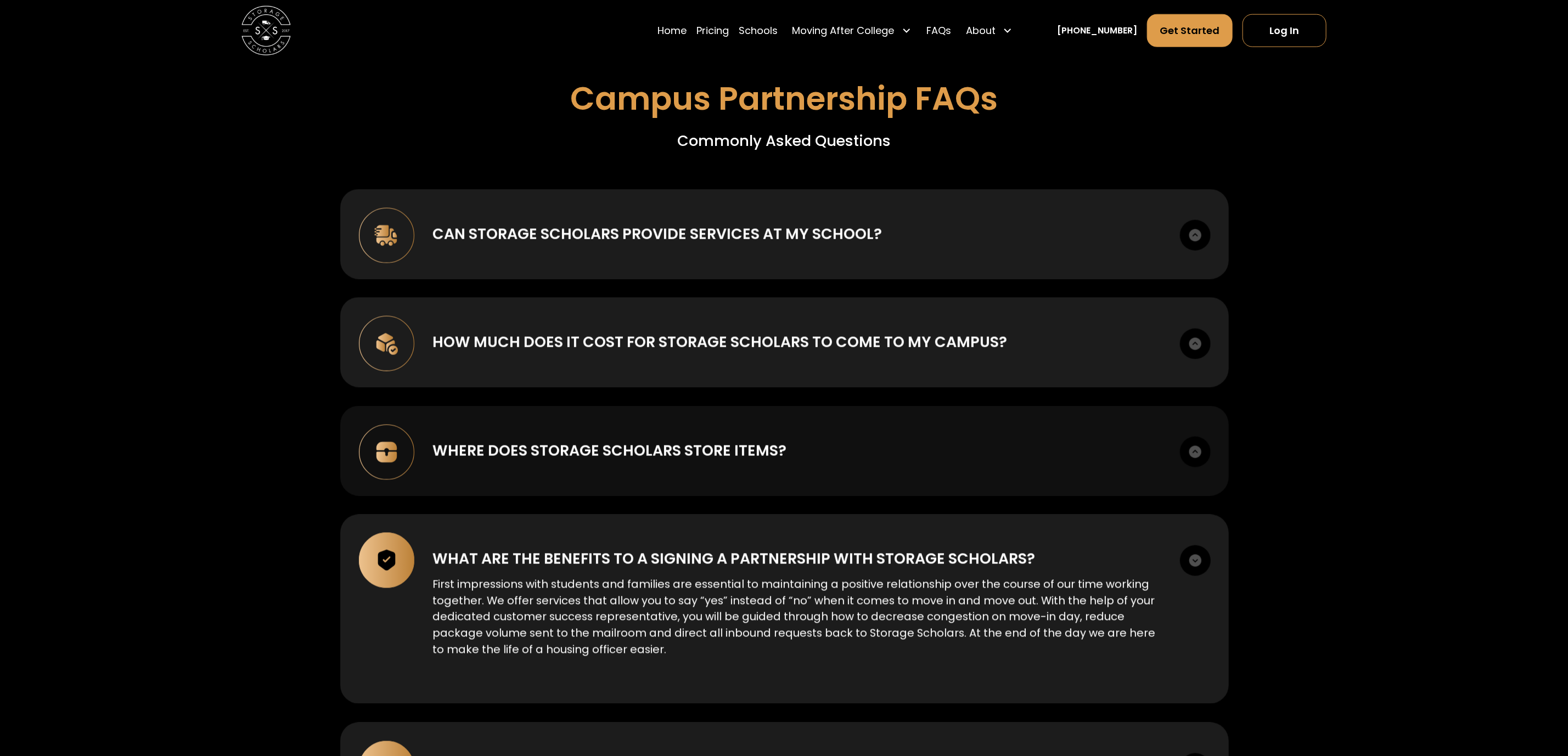
click at [692, 406] on div "Where does Storage Scholars store items? Our national partnership with SIRVA gi…" at bounding box center [784, 451] width 889 height 90
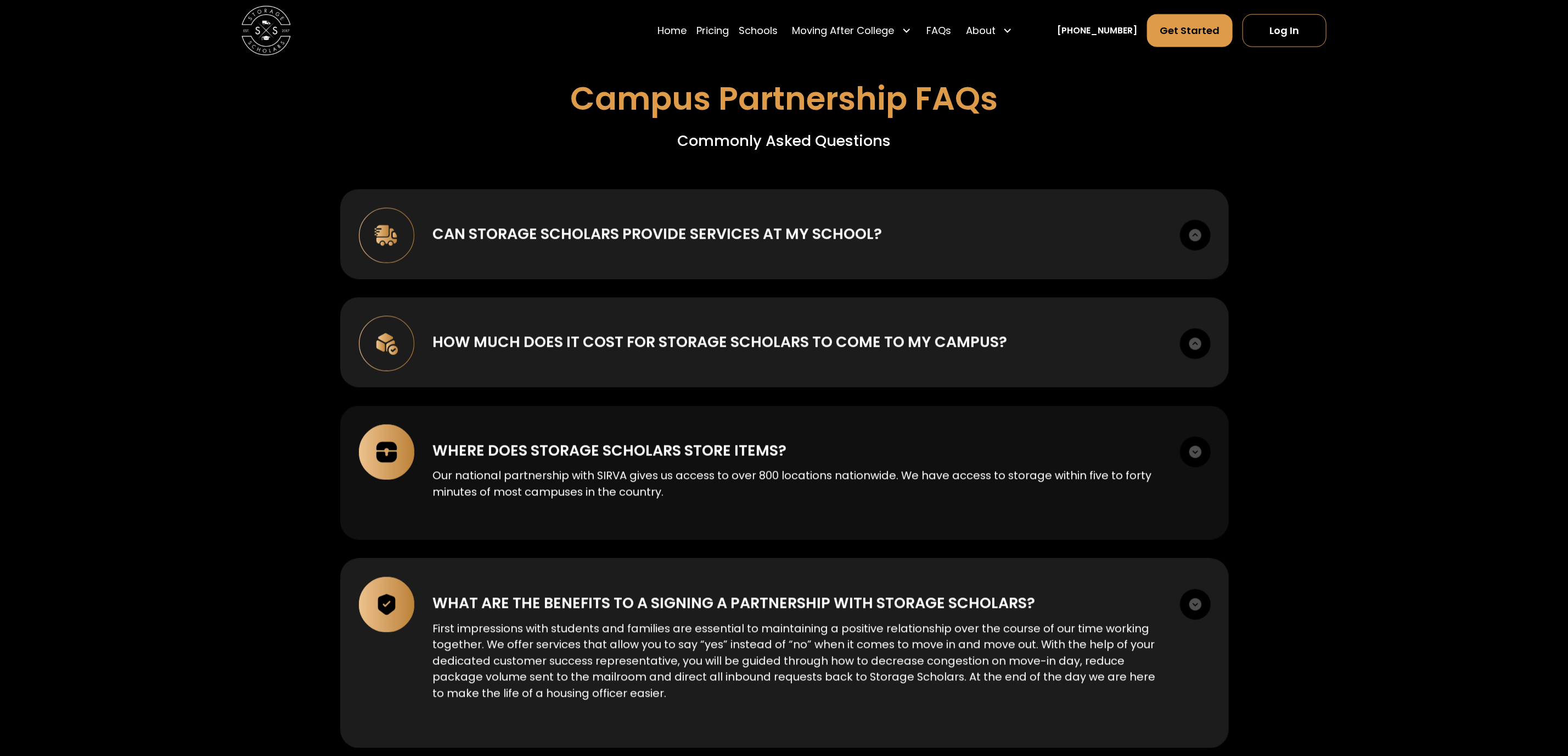
click at [607, 468] on p "Our national partnership with SIRVA gives us access to over 800 locations natio…" at bounding box center [797, 484] width 729 height 32
click at [607, 452] on div "Where does Storage Scholars store items? Our national partnership with SIRVA gi…" at bounding box center [784, 471] width 889 height 130
copy p "SIRVA"
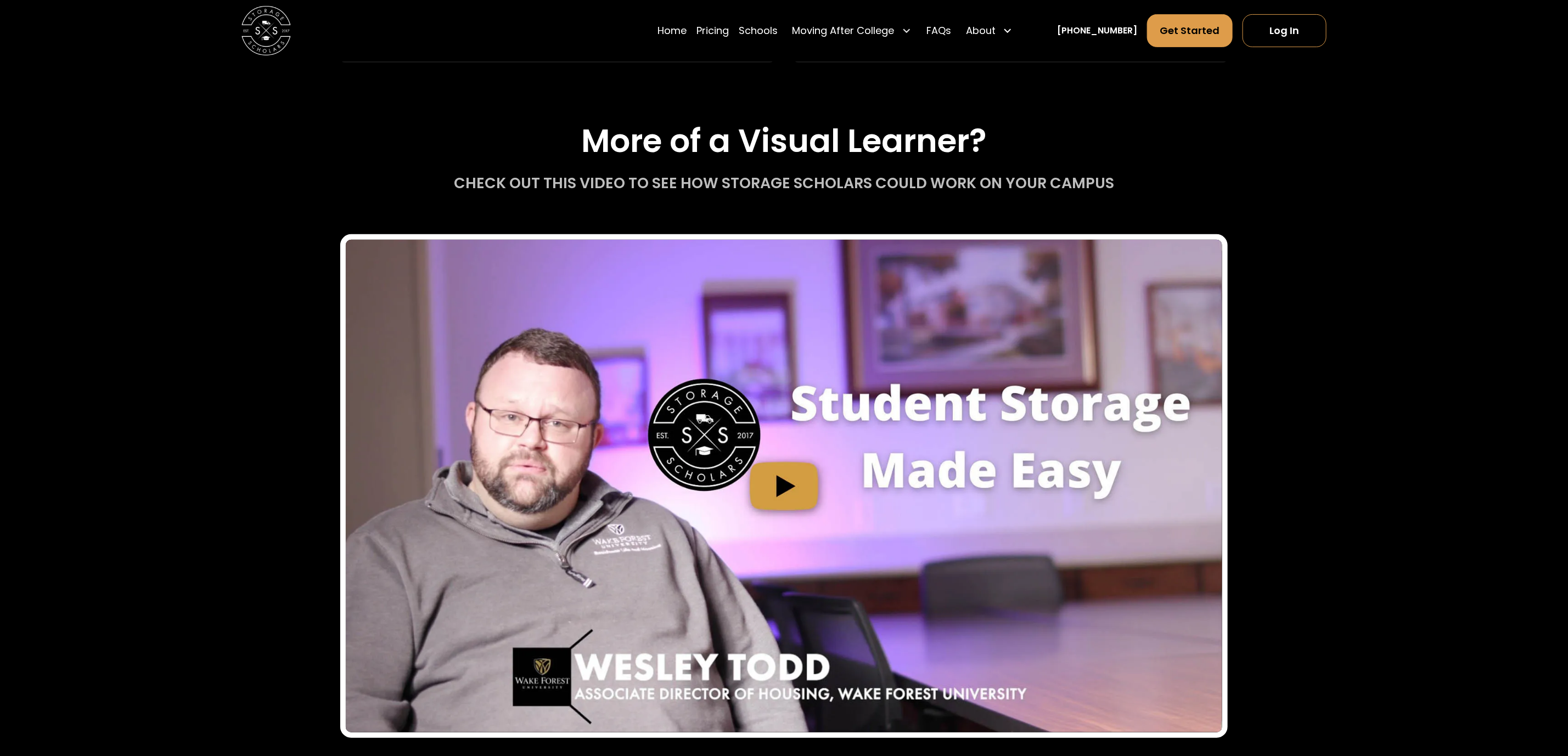
scroll to position [3703, 0]
